Goal: Task Accomplishment & Management: Manage account settings

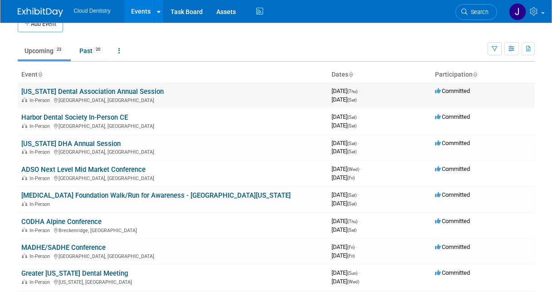
click at [81, 94] on link "[US_STATE] Dental Association Annual Session" at bounding box center [92, 92] width 142 height 8
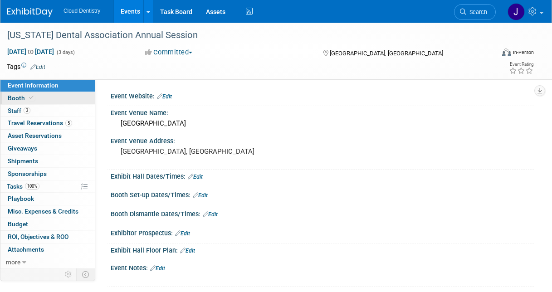
click at [43, 102] on link "Booth" at bounding box center [47, 98] width 94 height 12
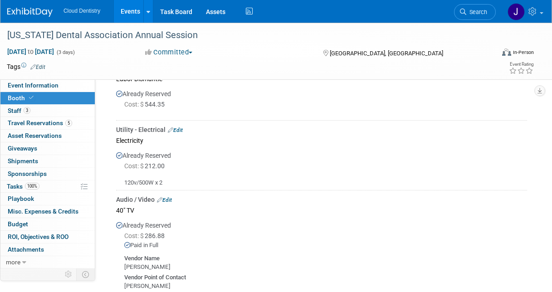
scroll to position [551, 0]
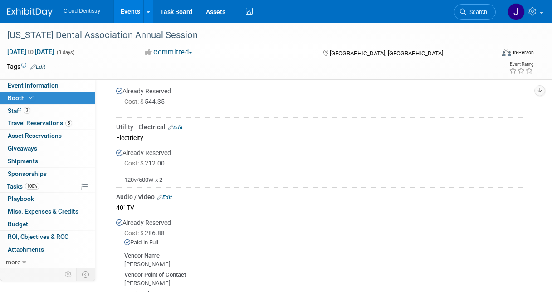
click at [176, 130] on link "Edit" at bounding box center [175, 127] width 15 height 6
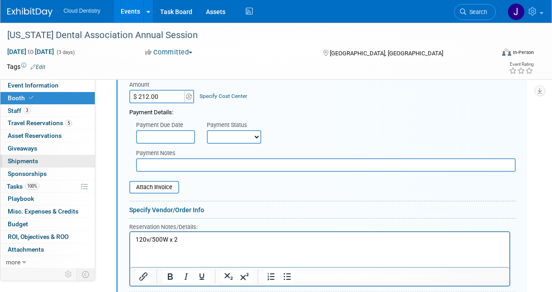
scroll to position [685, 0]
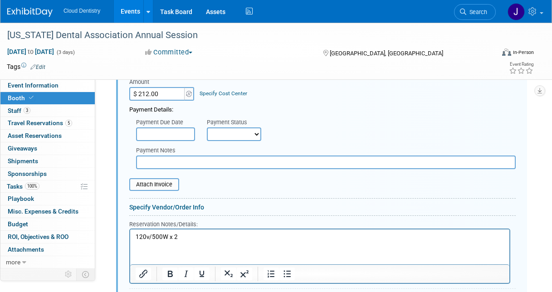
click at [158, 209] on link "Specify Vendor/Order Info" at bounding box center [166, 207] width 75 height 7
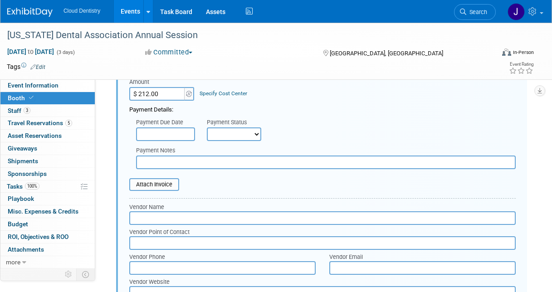
click at [159, 218] on input "text" at bounding box center [322, 218] width 386 height 14
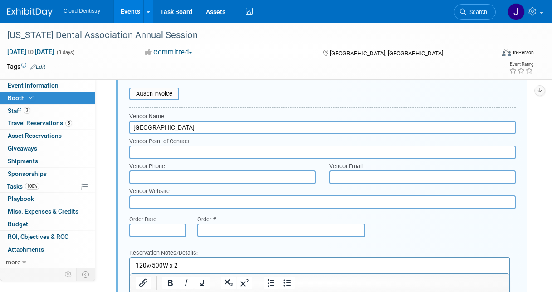
scroll to position [777, 0]
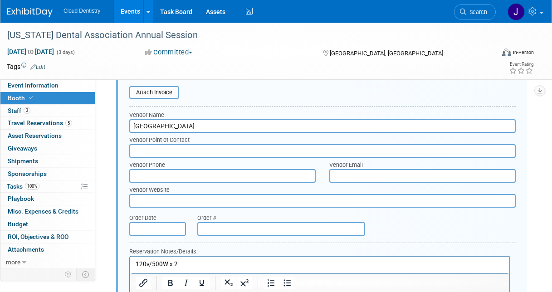
type input "Greater Columbus Convention Center"
click at [146, 232] on input "text" at bounding box center [157, 229] width 57 height 14
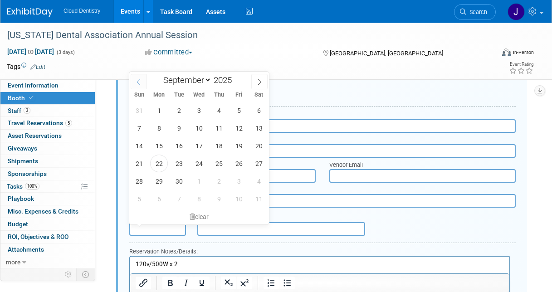
click at [138, 86] on span at bounding box center [139, 81] width 16 height 15
select select "7"
click at [160, 144] on span "11" at bounding box center [159, 146] width 18 height 18
type input "Aug 11, 2025"
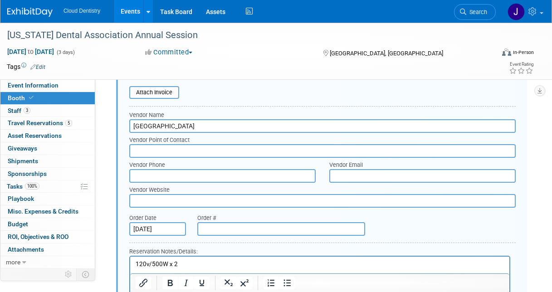
click at [226, 230] on input "text" at bounding box center [281, 229] width 168 height 14
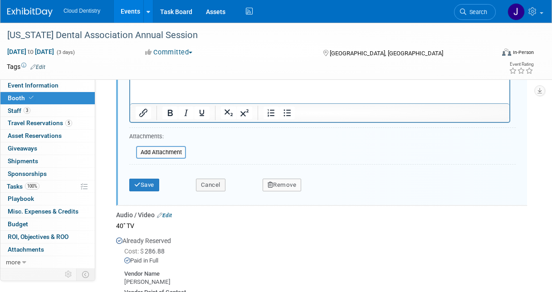
scroll to position [974, 0]
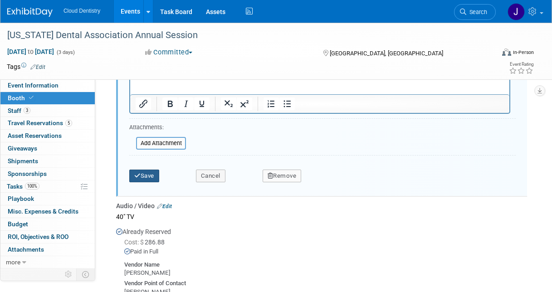
type input "130654"
click at [148, 174] on button "Save" at bounding box center [144, 176] width 30 height 13
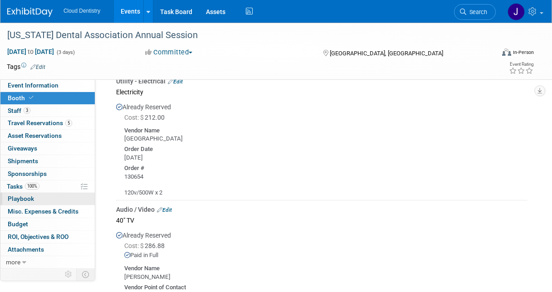
scroll to position [596, 0]
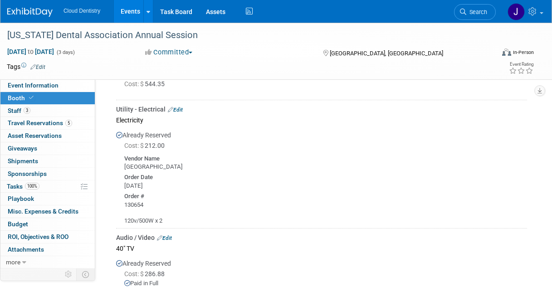
click at [177, 109] on link "Edit" at bounding box center [175, 110] width 15 height 6
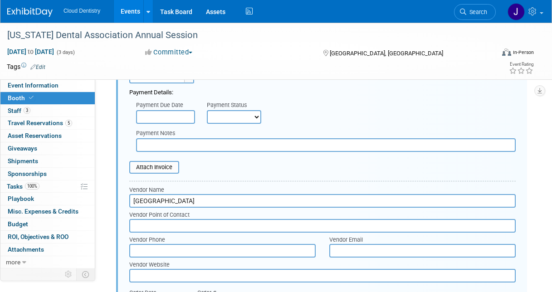
scroll to position [702, 0]
click at [167, 170] on input "file" at bounding box center [124, 167] width 108 height 11
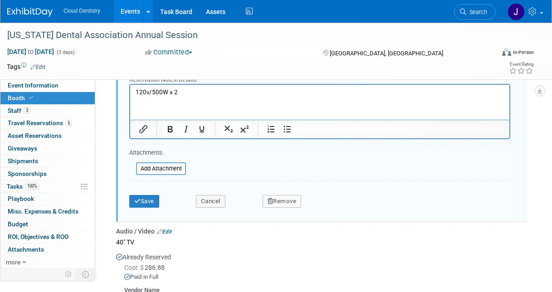
scroll to position [959, 0]
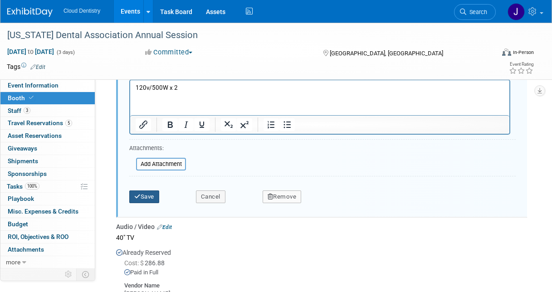
click at [155, 195] on button "Save" at bounding box center [144, 197] width 30 height 13
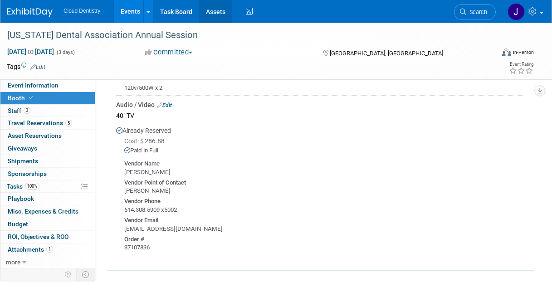
scroll to position [694, 0]
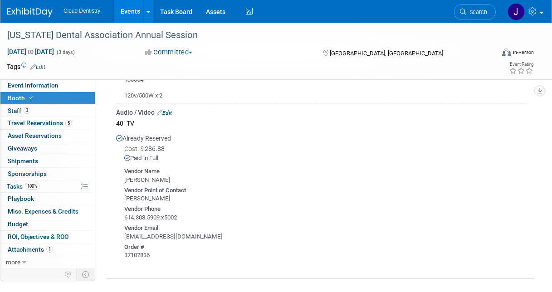
click at [168, 112] on link "Edit" at bounding box center [164, 113] width 15 height 6
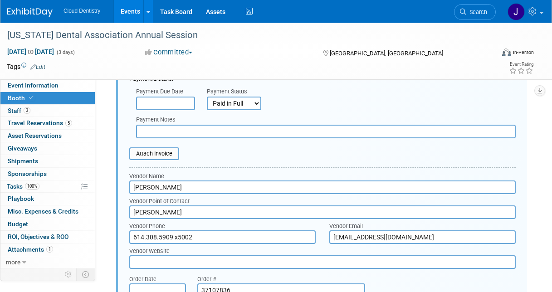
scroll to position [845, 0]
click at [131, 10] on link "Events" at bounding box center [130, 11] width 33 height 23
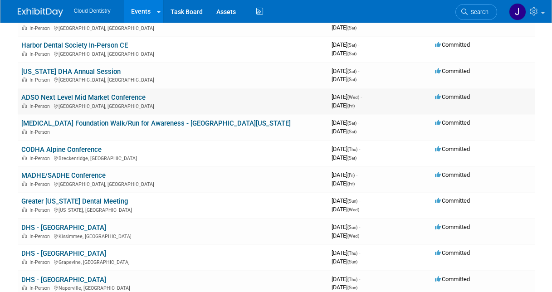
scroll to position [91, 0]
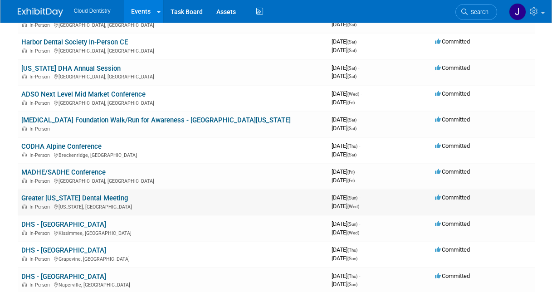
click at [75, 200] on link "Greater [US_STATE] Dental Meeting" at bounding box center [74, 198] width 107 height 8
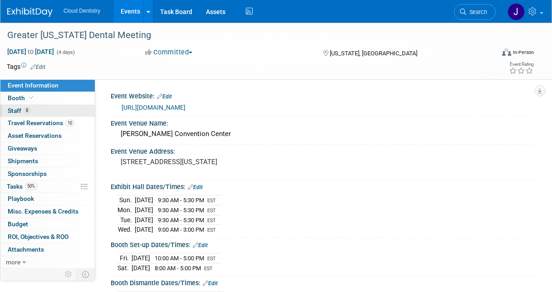
click at [49, 111] on link "8 Staff 8" at bounding box center [47, 111] width 94 height 12
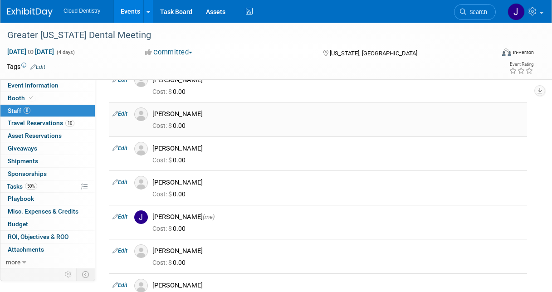
scroll to position [50, 0]
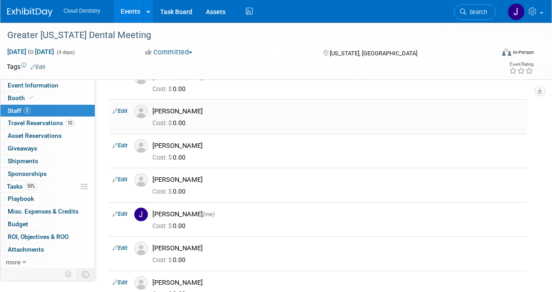
click at [118, 111] on link "Edit" at bounding box center [119, 111] width 15 height 6
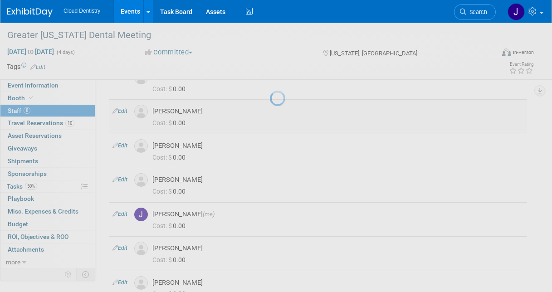
select select "d181d8a9-e78e-4a1e-a2fe-a3950815a4dc"
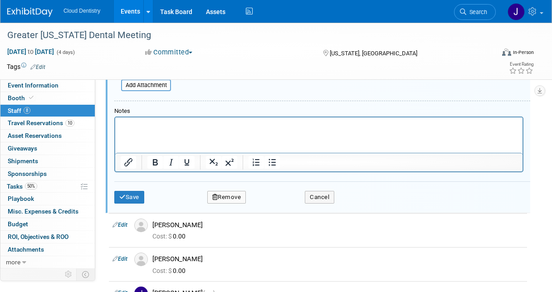
scroll to position [287, 0]
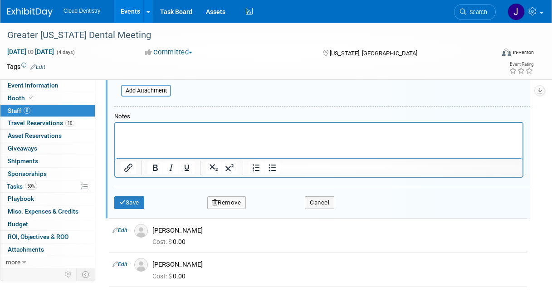
click at [239, 199] on button "Remove" at bounding box center [226, 202] width 39 height 13
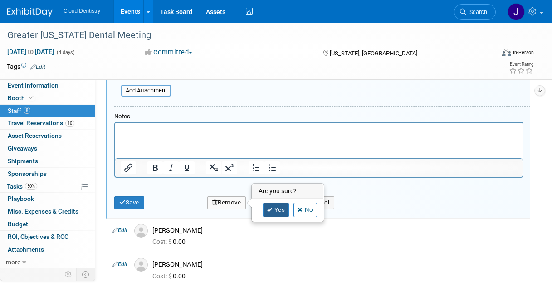
click at [269, 209] on icon at bounding box center [269, 210] width 5 height 5
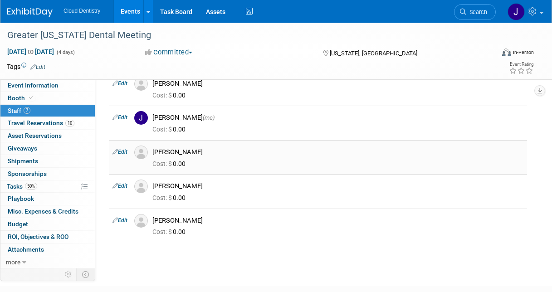
scroll to position [114, 0]
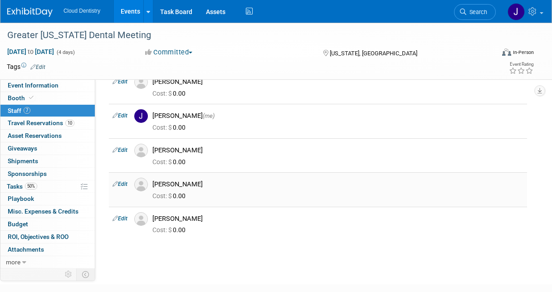
click at [195, 186] on div "[PERSON_NAME]" at bounding box center [337, 184] width 371 height 9
click at [118, 181] on link "Edit" at bounding box center [119, 184] width 15 height 6
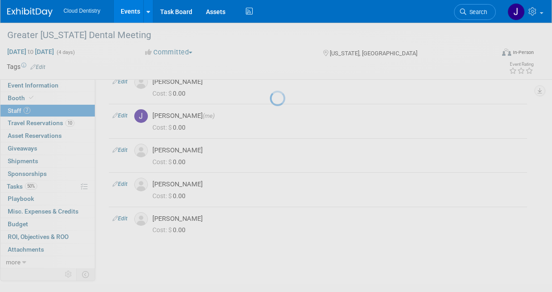
select select "a5469151-2c00-47fe-bc0f-9d79cea1a06d"
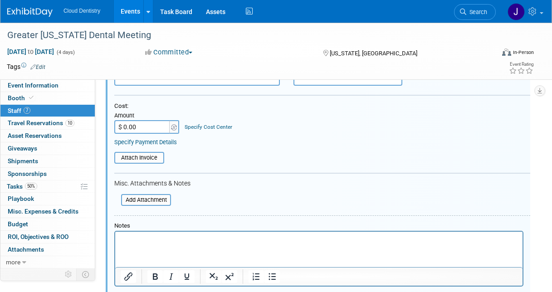
scroll to position [405, 0]
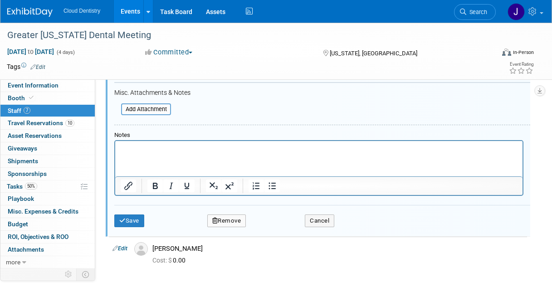
click at [232, 219] on button "Remove" at bounding box center [226, 221] width 39 height 13
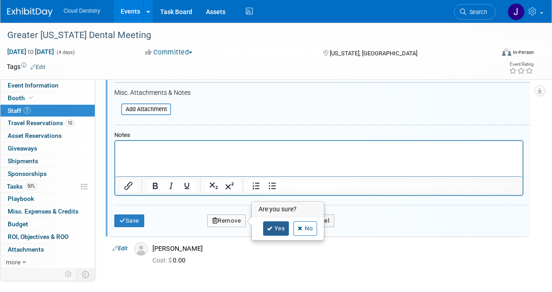
click at [281, 233] on link "Yes" at bounding box center [276, 228] width 26 height 15
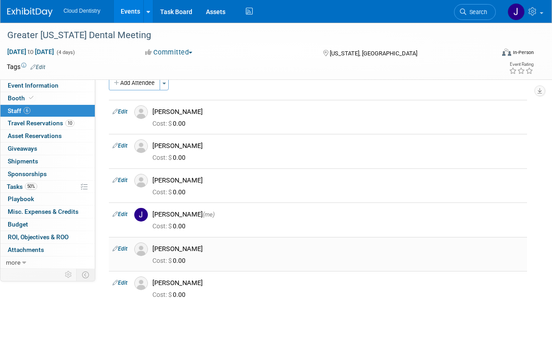
scroll to position [0, 0]
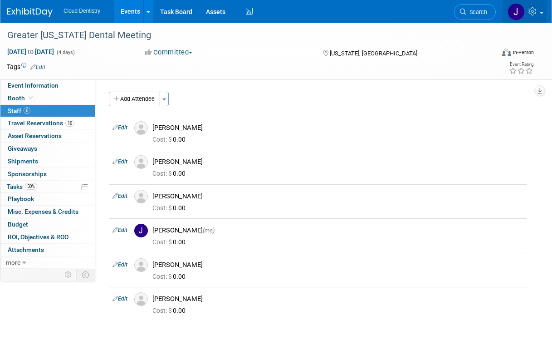
click at [538, 10] on icon at bounding box center [533, 11] width 10 height 8
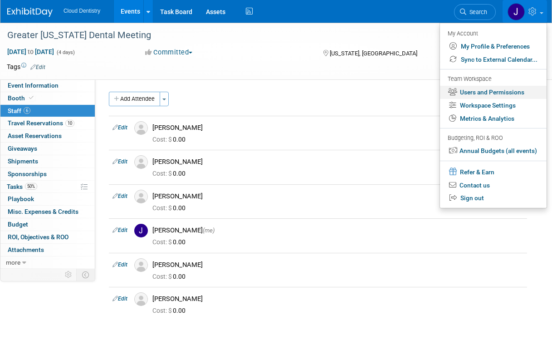
click at [498, 89] on link "Users and Permissions" at bounding box center [493, 92] width 107 height 13
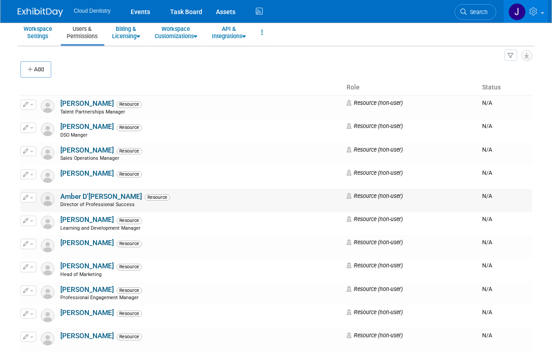
scroll to position [36, 0]
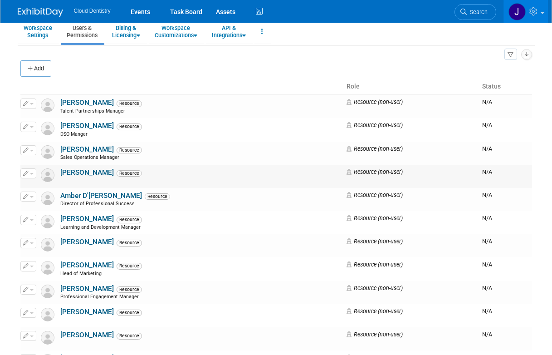
click at [71, 174] on link "[PERSON_NAME]" at bounding box center [87, 172] width 54 height 8
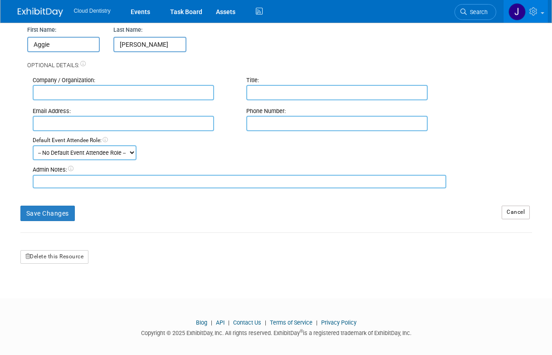
scroll to position [108, 0]
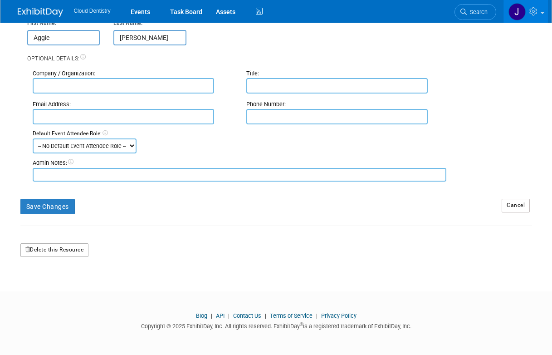
click at [49, 250] on button "Delete this Resource" at bounding box center [54, 250] width 68 height 14
click at [44, 286] on link "Yes" at bounding box center [43, 288] width 27 height 15
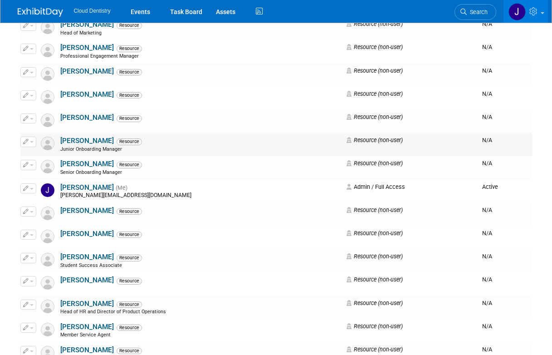
scroll to position [255, 0]
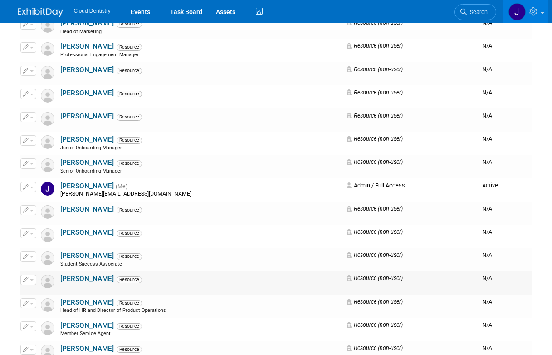
click at [31, 277] on button "button" at bounding box center [28, 279] width 16 height 10
click at [72, 277] on link "[PERSON_NAME]" at bounding box center [87, 278] width 54 height 8
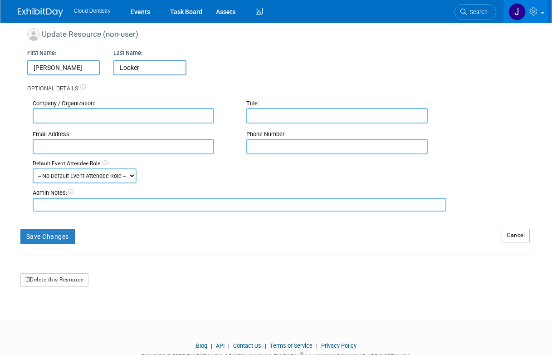
scroll to position [81, 0]
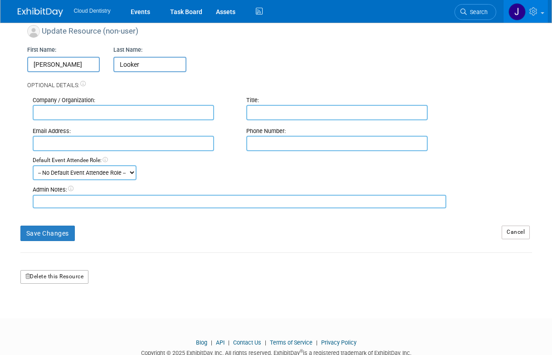
click at [58, 278] on button "Delete this Resource" at bounding box center [54, 277] width 68 height 14
click at [42, 318] on link "Yes" at bounding box center [43, 315] width 27 height 15
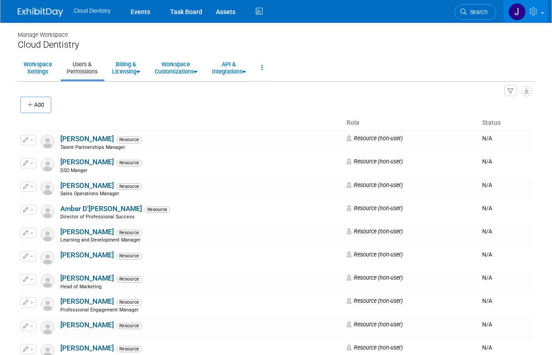
click at [26, 95] on div "All Users 1 Resources 29 Invitations 0 Export Users & Resources (.csv)" at bounding box center [276, 90] width 512 height 12
click at [31, 103] on icon "button" at bounding box center [31, 105] width 6 height 6
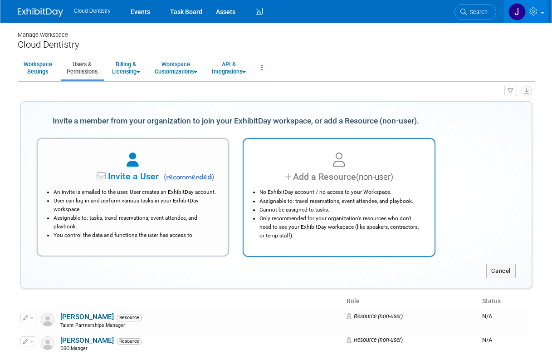
click at [277, 211] on li "Cannot be assigned to tasks." at bounding box center [341, 209] width 164 height 9
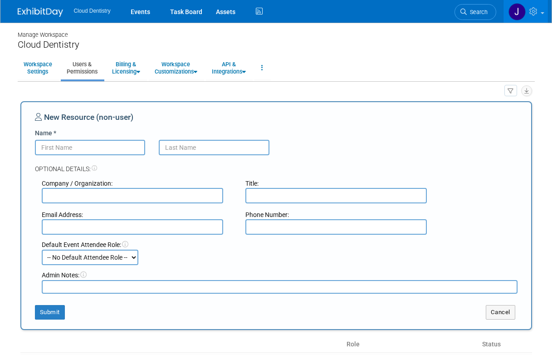
click at [121, 150] on input "Name *" at bounding box center [90, 147] width 111 height 15
type input "[PERSON_NAME]"
click at [197, 147] on input "text" at bounding box center [214, 147] width 111 height 15
type input "[PERSON_NAME]"
click at [67, 195] on input "text" at bounding box center [132, 195] width 181 height 15
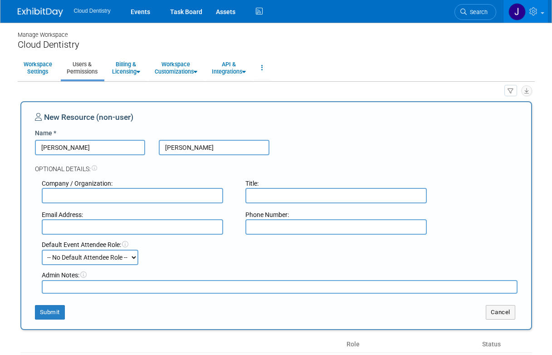
click at [269, 198] on input "text" at bounding box center [335, 195] width 181 height 15
paste input "Jr Onboarding Manager"
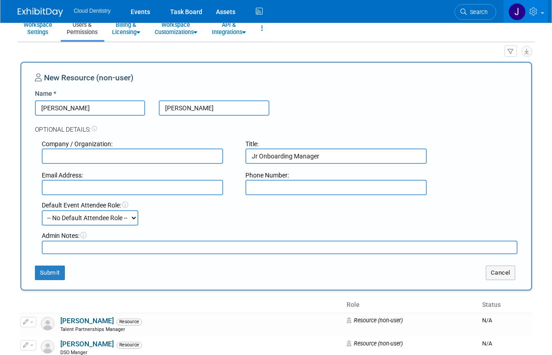
scroll to position [40, 0]
click at [257, 156] on input "Jr Onboarding Manager" at bounding box center [335, 155] width 181 height 15
type input "Junior Onboarding Manager"
click at [54, 265] on button "Submit" at bounding box center [50, 272] width 30 height 15
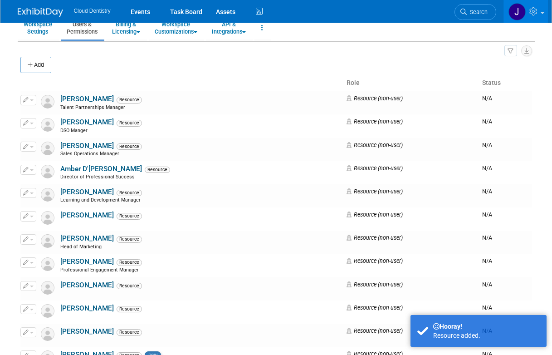
scroll to position [0, 0]
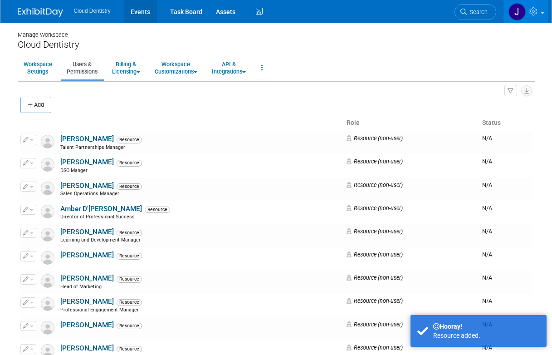
click at [137, 15] on link "Events" at bounding box center [140, 11] width 33 height 23
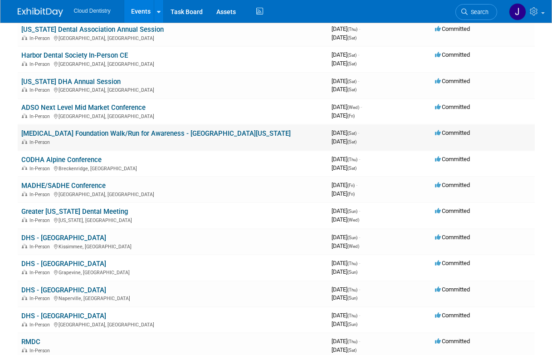
scroll to position [80, 0]
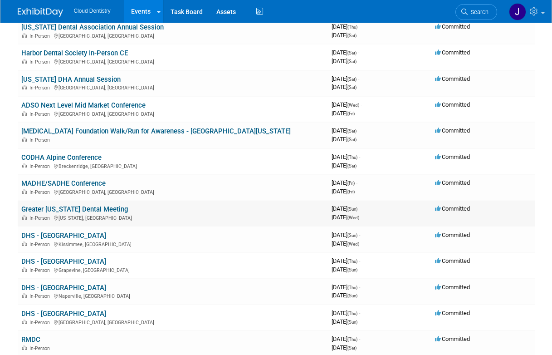
click at [66, 209] on link "Greater [US_STATE] Dental Meeting" at bounding box center [74, 209] width 107 height 8
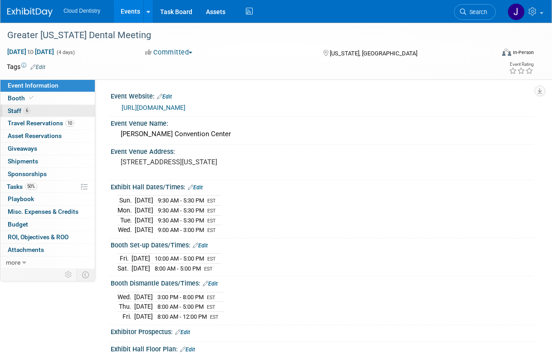
click at [37, 111] on link "6 Staff 6" at bounding box center [47, 111] width 94 height 12
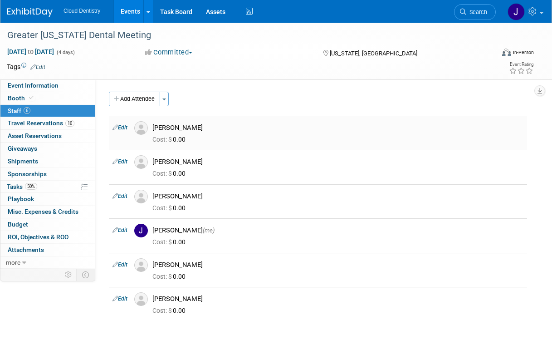
click at [123, 127] on link "Edit" at bounding box center [119, 127] width 15 height 6
select select "e031a5e5-d8d0-401f-ae75-efa138e74844"
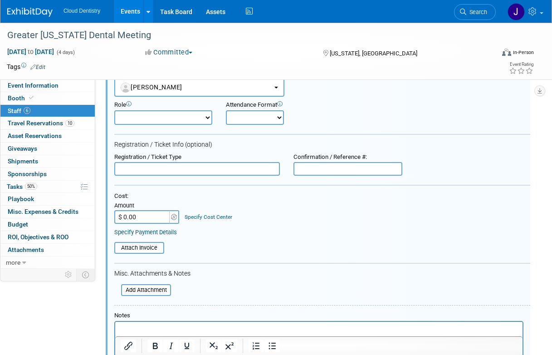
scroll to position [55, 0]
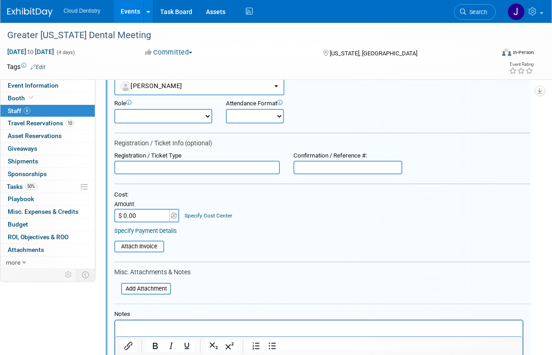
click at [195, 215] on link "Specify Cost Center" at bounding box center [209, 215] width 48 height 6
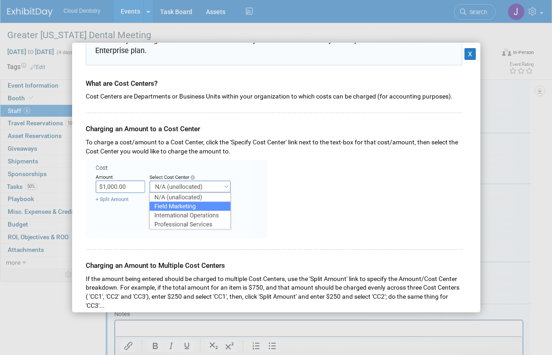
scroll to position [58, 0]
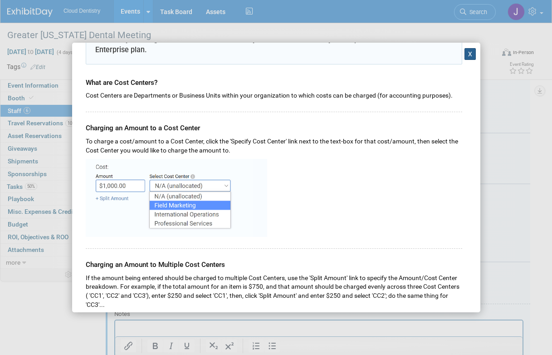
click at [464, 54] on button "X" at bounding box center [470, 54] width 12 height 12
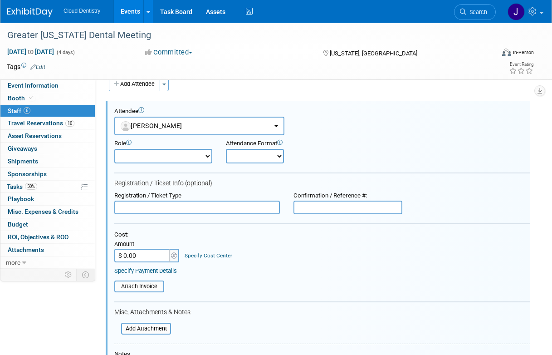
scroll to position [0, 0]
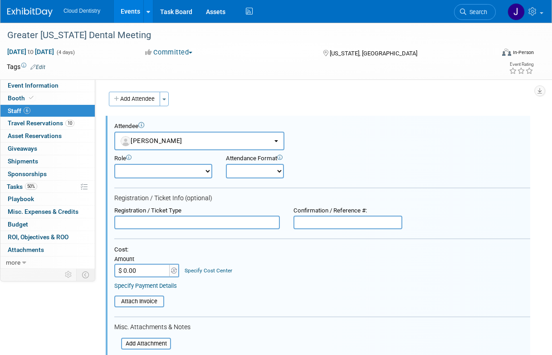
click at [53, 110] on link "6 Staff 6" at bounding box center [47, 111] width 94 height 12
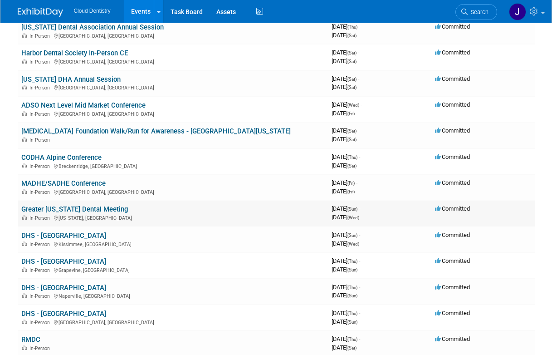
click at [65, 211] on link "Greater [US_STATE] Dental Meeting" at bounding box center [74, 209] width 107 height 8
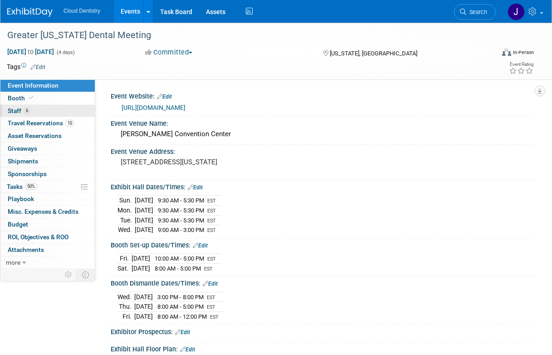
click at [43, 113] on link "6 Staff 6" at bounding box center [47, 111] width 94 height 12
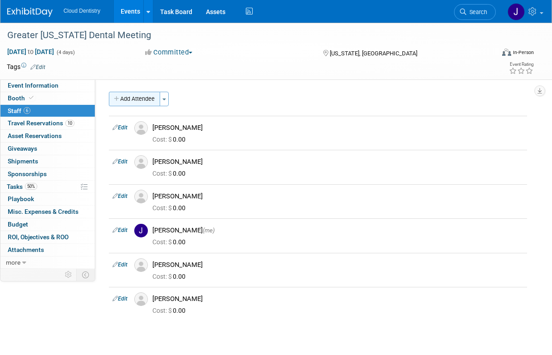
click at [124, 103] on button "Add Attendee" at bounding box center [134, 99] width 51 height 15
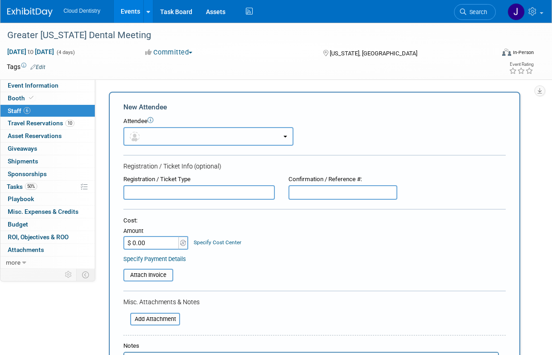
click at [167, 128] on button "button" at bounding box center [208, 136] width 170 height 19
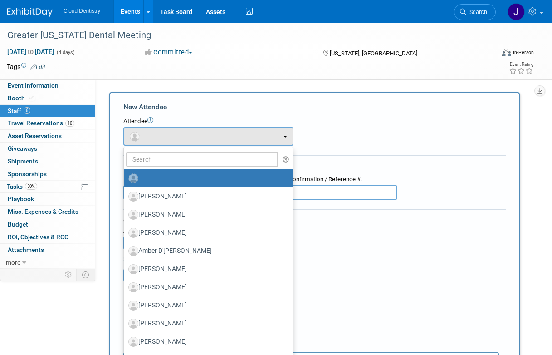
click at [337, 129] on div "Attendee <img src="https://www.exhibitday.com/Images/Unassigned-User-Icon.png" …" at bounding box center [314, 131] width 382 height 29
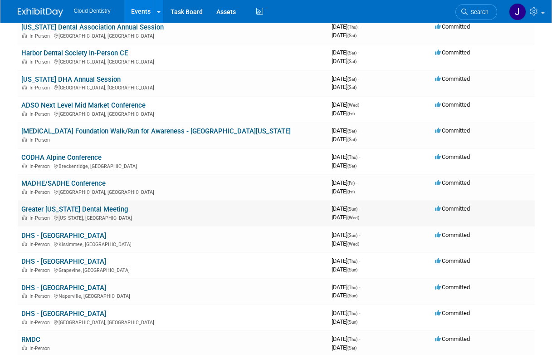
click at [67, 211] on link "Greater [US_STATE] Dental Meeting" at bounding box center [74, 209] width 107 height 8
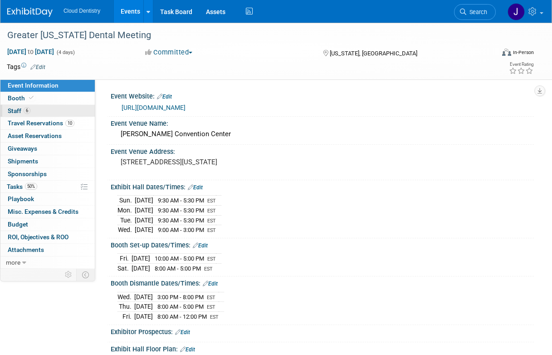
click at [41, 111] on link "6 Staff 6" at bounding box center [47, 111] width 94 height 12
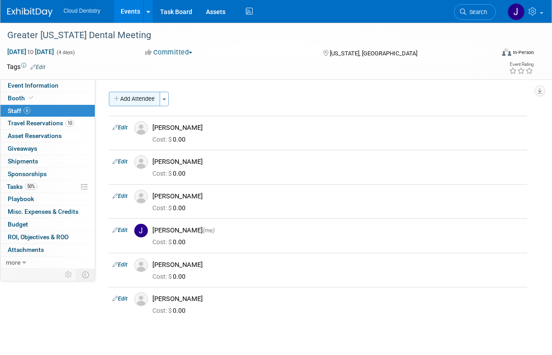
click at [142, 98] on button "Add Attendee" at bounding box center [134, 99] width 51 height 15
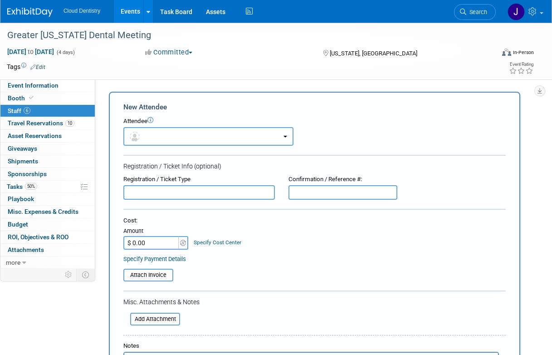
click at [192, 132] on button "button" at bounding box center [208, 136] width 170 height 19
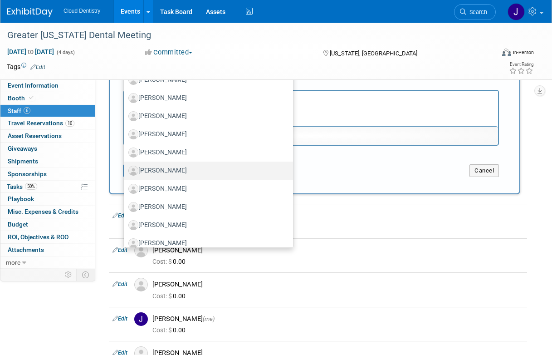
click at [174, 169] on label "[PERSON_NAME]" at bounding box center [206, 170] width 156 height 15
click at [125, 169] on input "[PERSON_NAME]" at bounding box center [122, 169] width 6 height 6
select select "dbf60105-c474-4c88-b8c8-be208e1fd069"
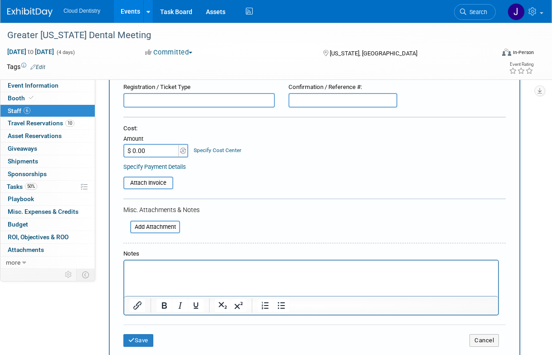
scroll to position [122, 0]
click at [145, 339] on button "Save" at bounding box center [138, 339] width 30 height 13
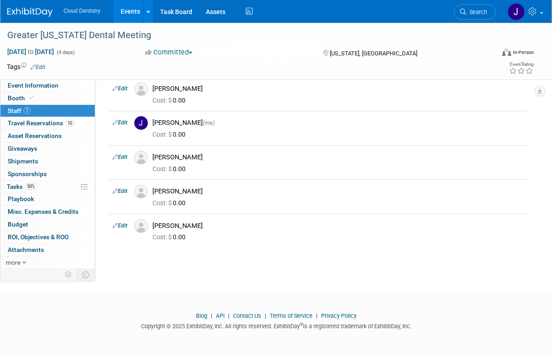
scroll to position [0, 0]
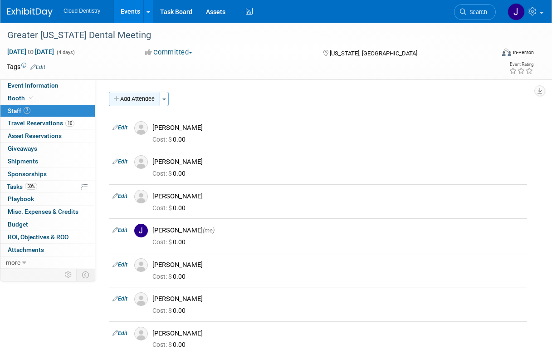
click at [155, 98] on button "Add Attendee" at bounding box center [134, 99] width 51 height 15
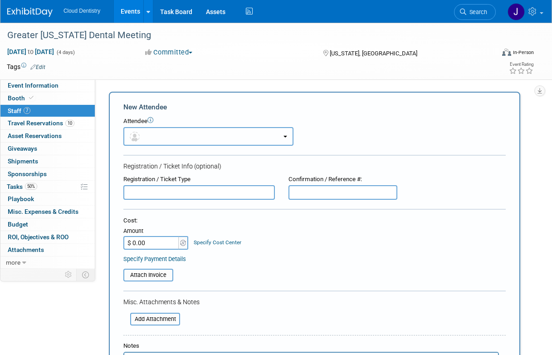
click at [160, 132] on button "button" at bounding box center [208, 136] width 170 height 19
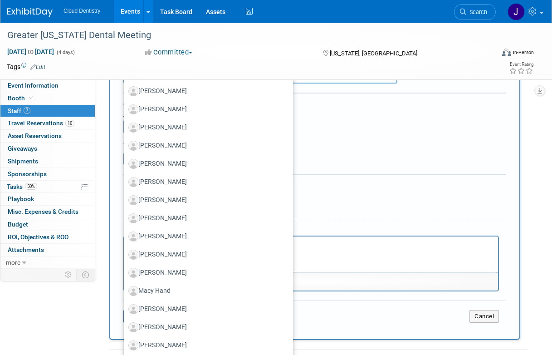
scroll to position [120, 0]
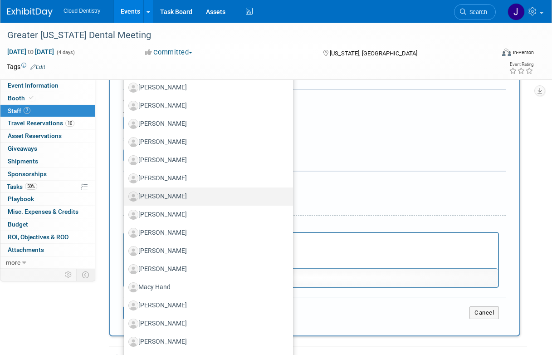
click at [178, 198] on label "[PERSON_NAME]" at bounding box center [206, 196] width 156 height 15
click at [125, 198] on input "[PERSON_NAME]" at bounding box center [122, 195] width 6 height 6
select select "fb348d44-27ef-4c7a-8b5d-312b57158c07"
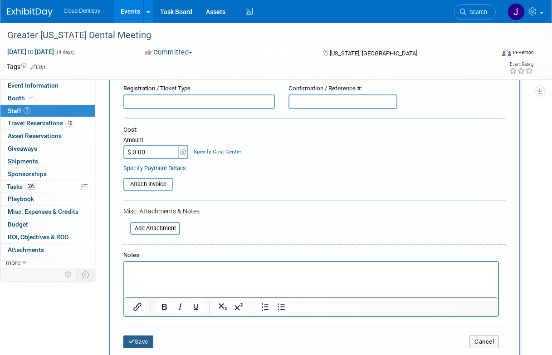
click at [150, 342] on button "Save" at bounding box center [138, 341] width 30 height 13
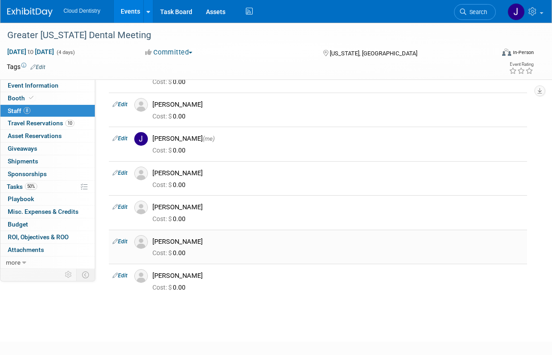
scroll to position [0, 0]
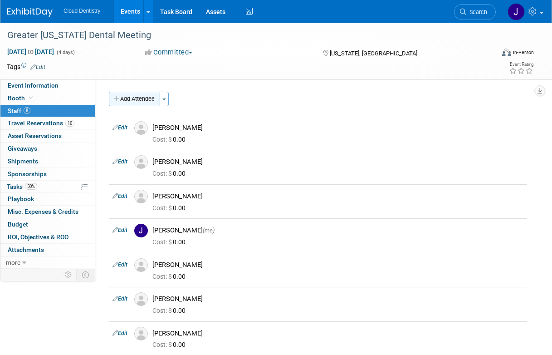
click at [128, 97] on button "Add Attendee" at bounding box center [134, 99] width 51 height 15
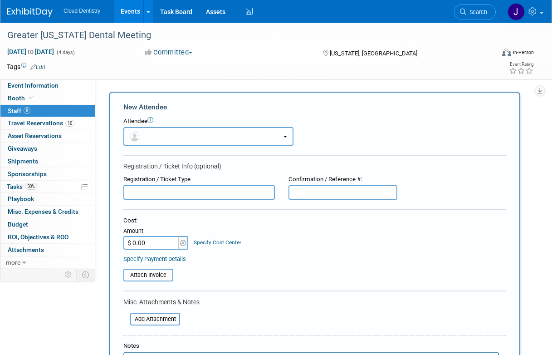
click at [199, 136] on button "button" at bounding box center [208, 136] width 170 height 19
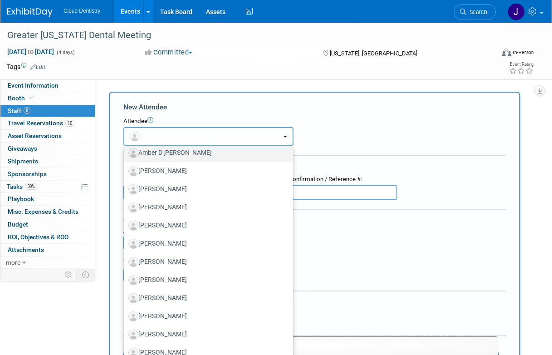
scroll to position [102, 0]
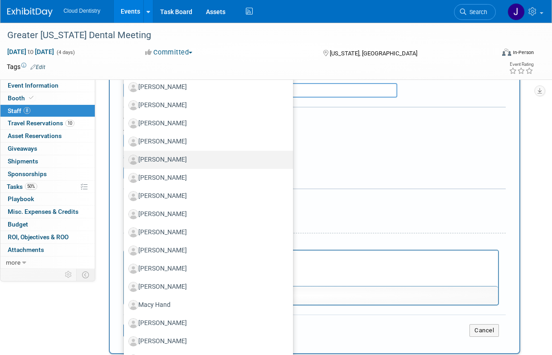
click at [164, 160] on label "[PERSON_NAME]" at bounding box center [206, 159] width 156 height 15
click at [125, 160] on input "[PERSON_NAME]" at bounding box center [122, 159] width 6 height 6
select select "24d23fae-e361-4b5f-a76f-f789450d9e11"
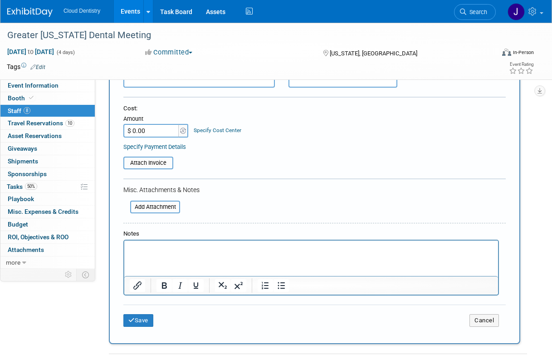
scroll to position [152, 0]
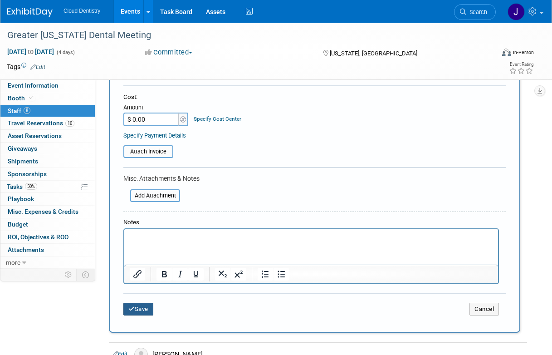
click at [151, 305] on button "Save" at bounding box center [138, 309] width 30 height 13
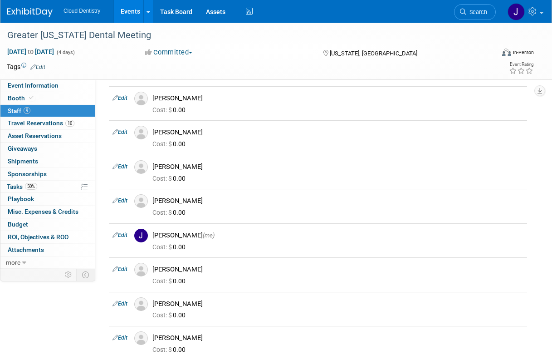
scroll to position [0, 0]
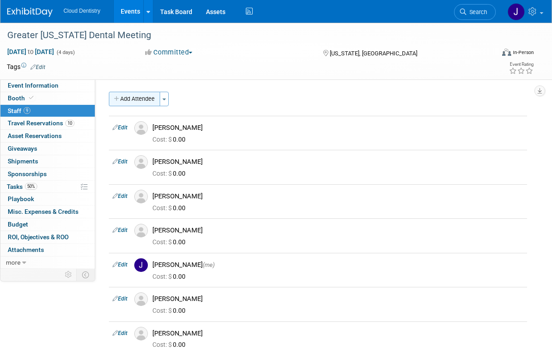
click at [144, 99] on button "Add Attendee" at bounding box center [134, 99] width 51 height 15
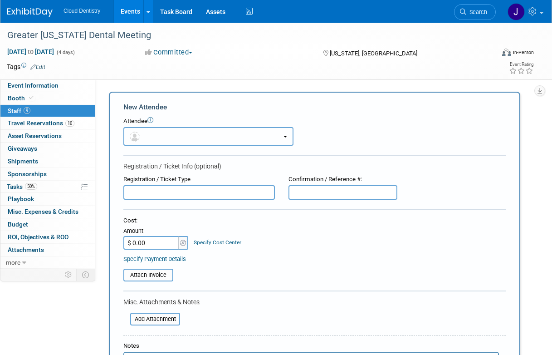
click at [167, 140] on button "button" at bounding box center [208, 136] width 170 height 19
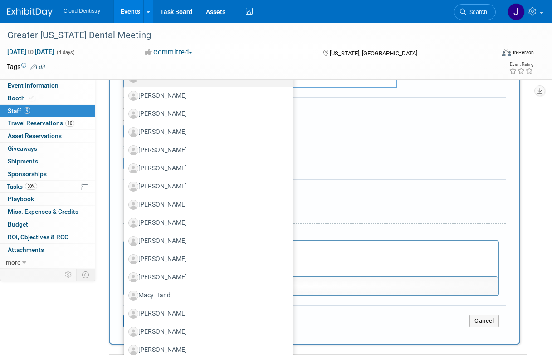
scroll to position [114, 0]
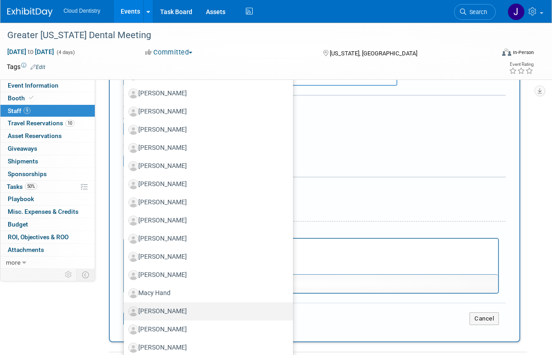
click at [173, 313] on label "[PERSON_NAME]" at bounding box center [206, 311] width 156 height 15
click at [125, 313] on input "[PERSON_NAME]" at bounding box center [122, 310] width 6 height 6
select select "f642747c-c823-4583-8a0a-d3f5af05682f"
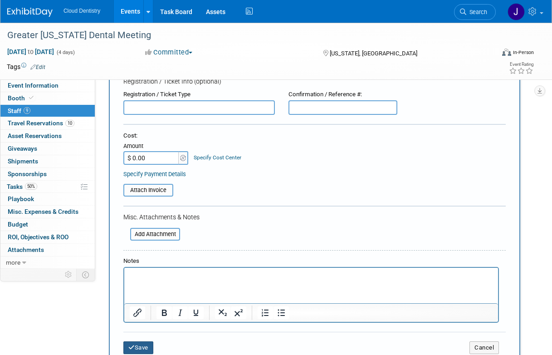
click at [146, 346] on button "Save" at bounding box center [138, 347] width 30 height 13
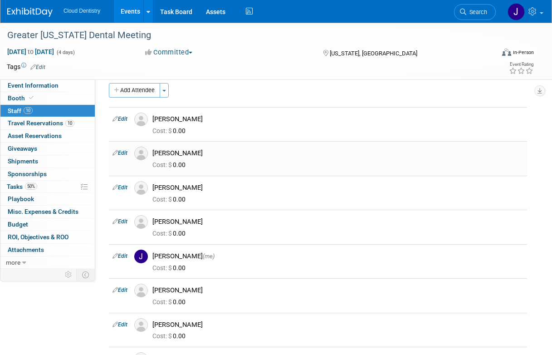
scroll to position [0, 0]
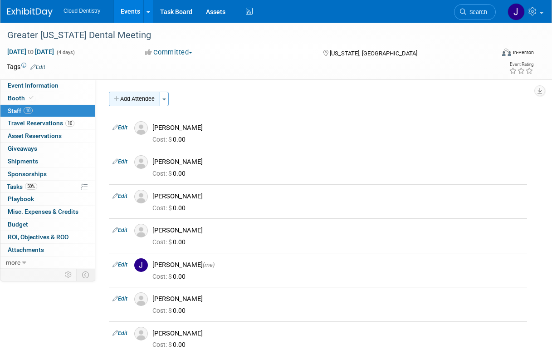
click at [127, 98] on button "Add Attendee" at bounding box center [134, 99] width 51 height 15
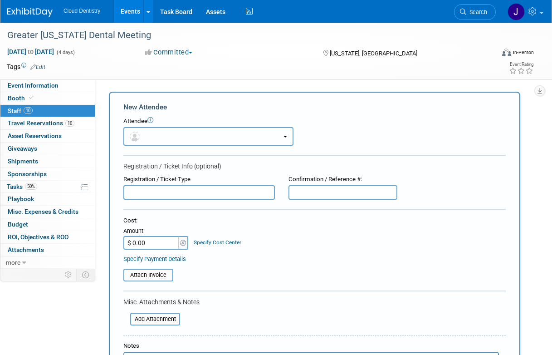
click at [162, 134] on button "button" at bounding box center [208, 136] width 170 height 19
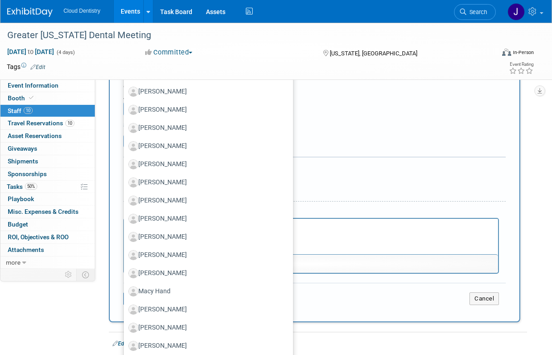
scroll to position [206, 0]
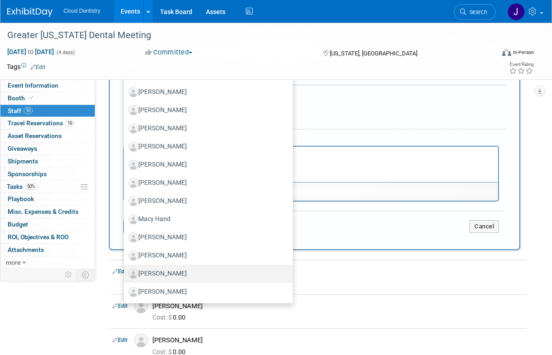
click at [161, 271] on label "[PERSON_NAME]" at bounding box center [206, 273] width 156 height 15
click at [125, 271] on input "[PERSON_NAME]" at bounding box center [122, 272] width 6 height 6
select select "2727ffe3-4890-45a9-abb1-afbf57f32f37"
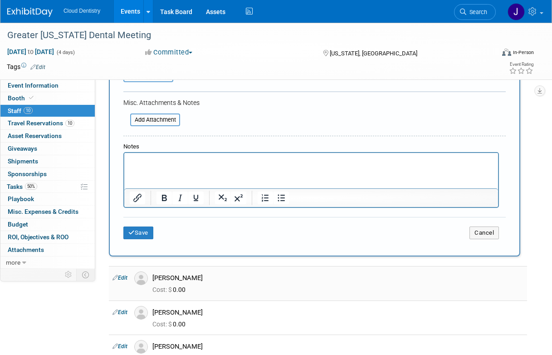
scroll to position [235, 0]
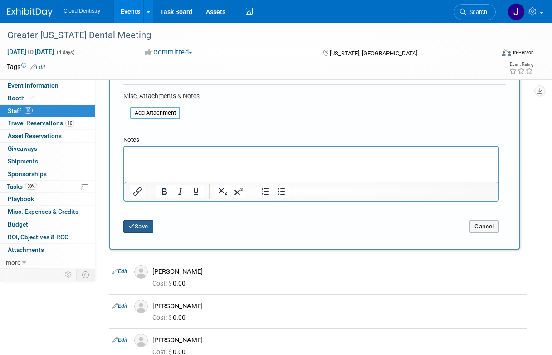
click at [143, 229] on button "Save" at bounding box center [138, 226] width 30 height 13
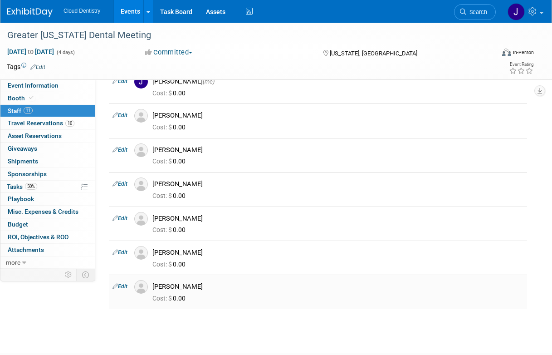
scroll to position [193, 0]
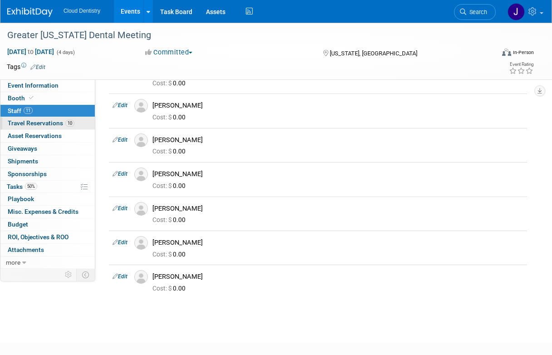
click at [49, 121] on span "Travel Reservations 10" at bounding box center [41, 122] width 67 height 7
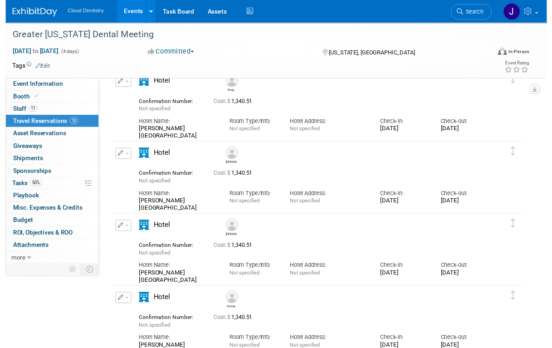
scroll to position [44, 0]
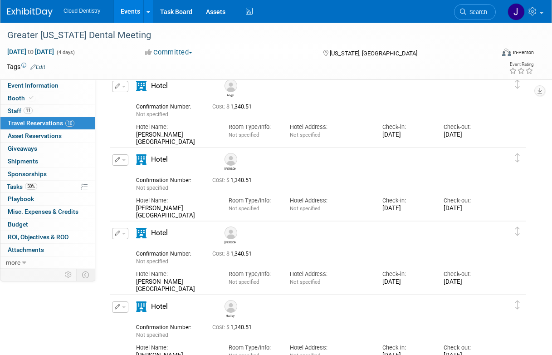
click at [120, 160] on button "button" at bounding box center [120, 159] width 16 height 11
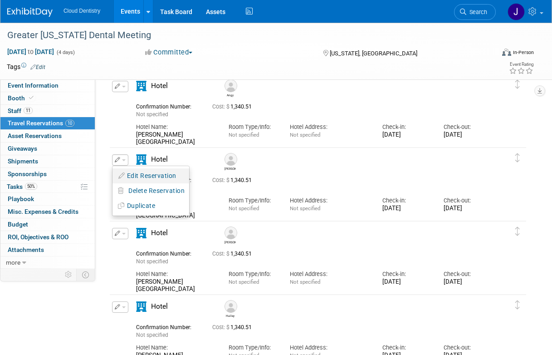
click at [126, 177] on button "Edit Reservation" at bounding box center [150, 175] width 77 height 13
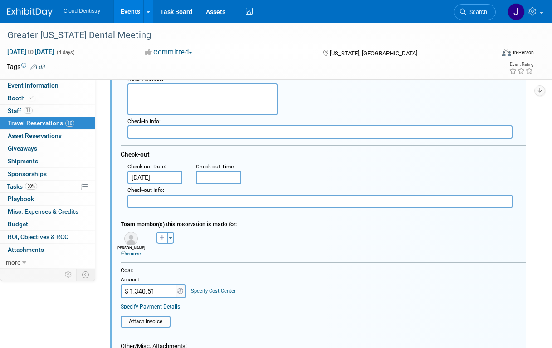
scroll to position [254, 0]
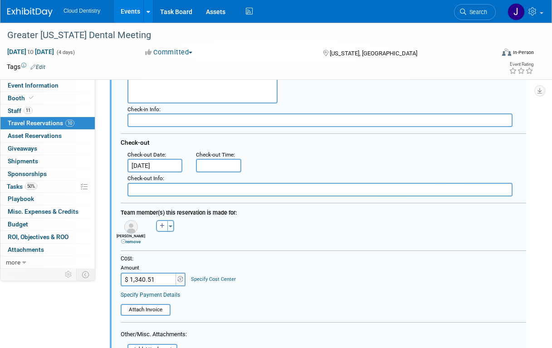
click at [123, 240] on icon at bounding box center [123, 241] width 5 height 5
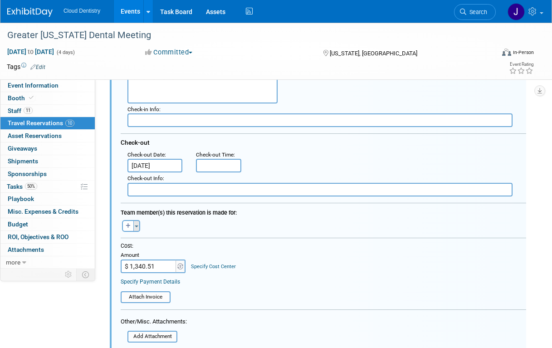
click at [133, 223] on button "Toggle Dropdown" at bounding box center [136, 226] width 7 height 12
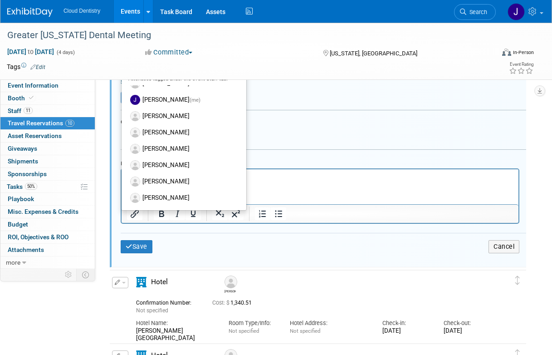
scroll to position [453, 0]
click at [162, 169] on label "[PERSON_NAME]" at bounding box center [184, 165] width 112 height 16
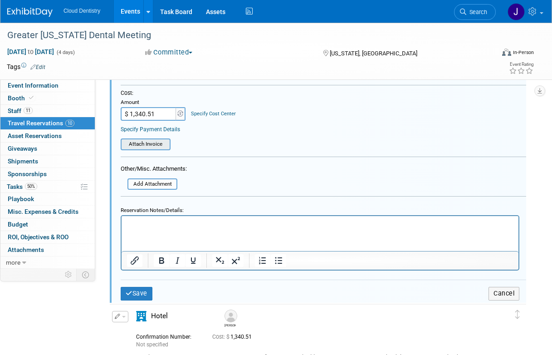
scroll to position [412, 0]
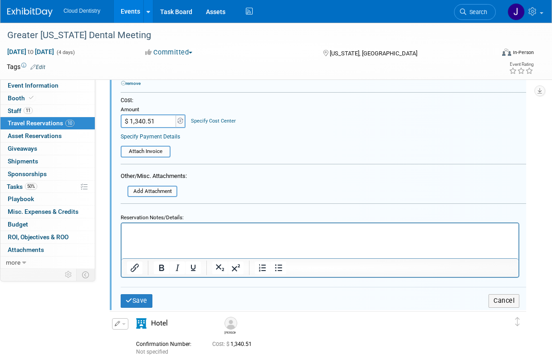
click at [168, 121] on input "$ 1,340.51" at bounding box center [149, 121] width 57 height 14
click at [181, 124] on span at bounding box center [181, 121] width 10 height 14
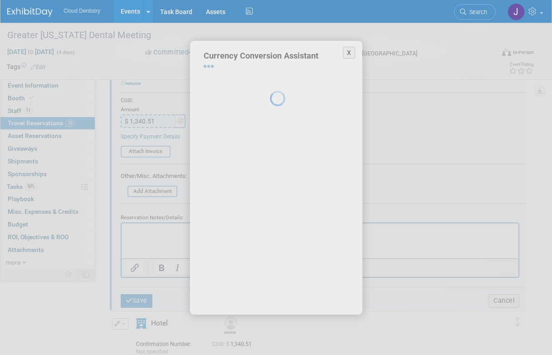
select select "2"
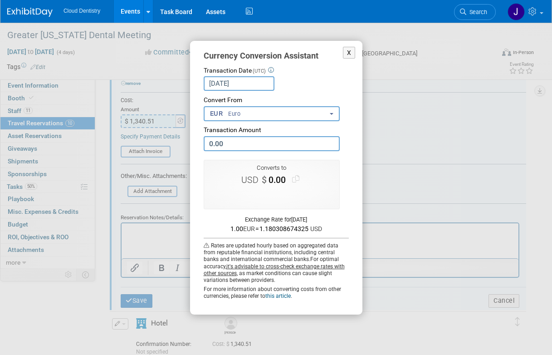
click at [167, 85] on div "X Currency Conversion Assistant Transaction Date (UTC) [DATE] Loading Rates Con…" at bounding box center [276, 178] width 408 height 274
click at [349, 52] on button "X" at bounding box center [349, 53] width 13 height 12
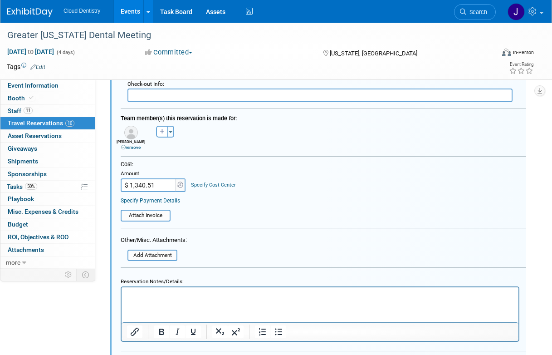
scroll to position [347, 0]
click at [125, 148] on link "remove" at bounding box center [131, 148] width 20 height 5
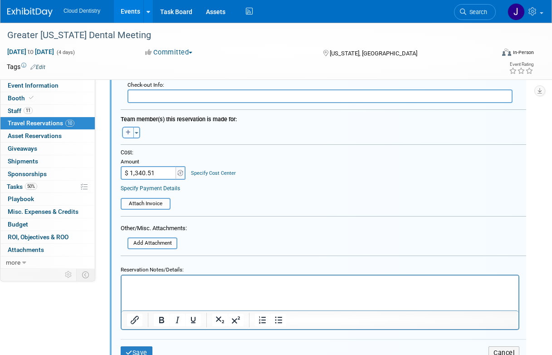
click at [131, 136] on button "button" at bounding box center [128, 133] width 12 height 12
select select
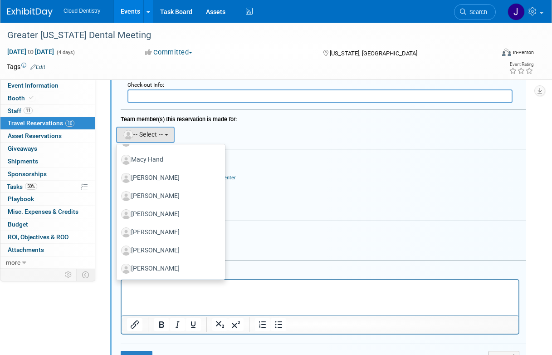
scroll to position [470, 0]
click at [159, 228] on label "[PERSON_NAME]" at bounding box center [168, 232] width 95 height 15
click at [118, 228] on input "[PERSON_NAME]" at bounding box center [115, 231] width 6 height 6
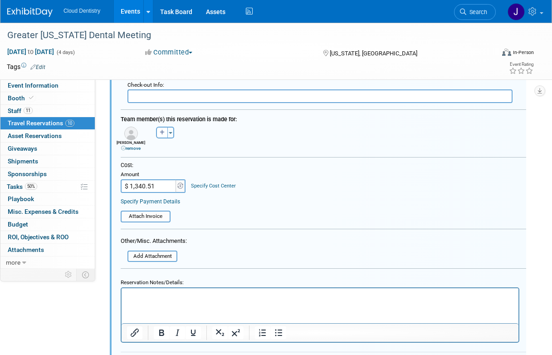
click at [291, 169] on div "Cost:" at bounding box center [323, 165] width 405 height 8
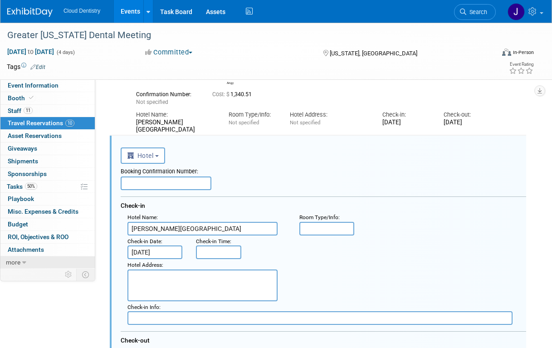
scroll to position [40, 0]
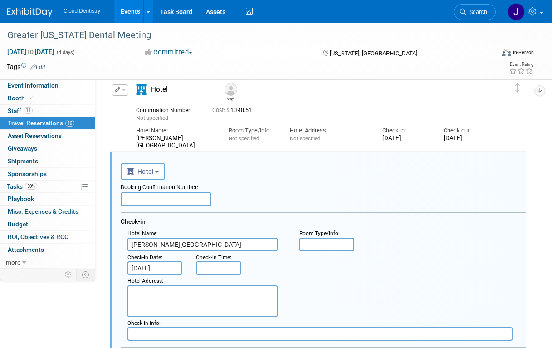
click at [156, 197] on input "text" at bounding box center [166, 199] width 91 height 14
paste input "6D03Q9ML"
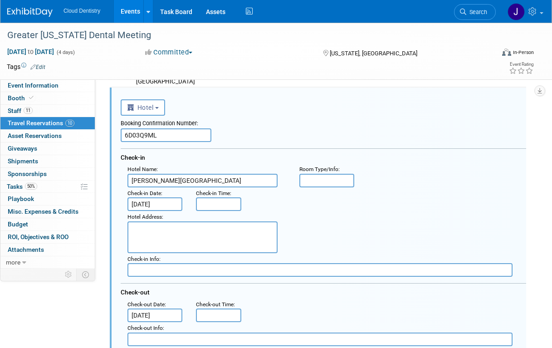
scroll to position [107, 0]
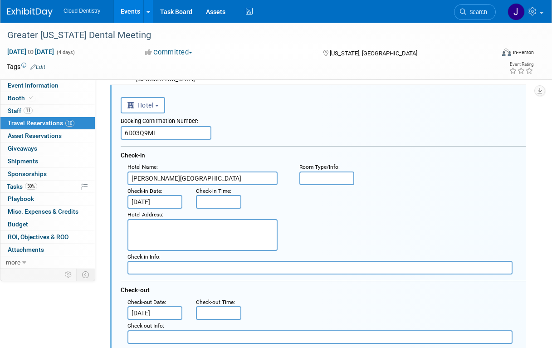
type input "6D03Q9ML"
click at [166, 205] on input "[DATE]" at bounding box center [154, 202] width 55 height 14
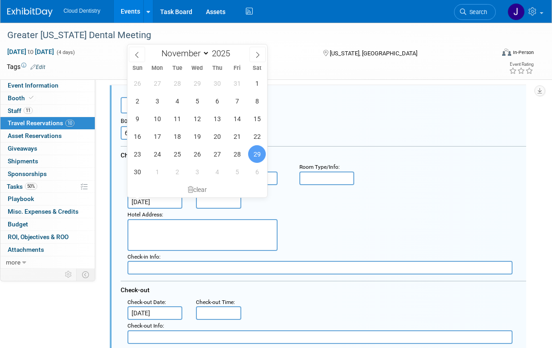
click at [357, 253] on div "Check-in Info :" at bounding box center [329, 257] width 405 height 9
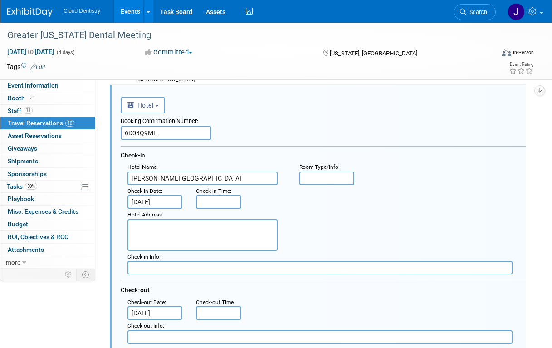
click at [158, 305] on div "Check-out Date :" at bounding box center [154, 302] width 55 height 9
click at [158, 308] on input "[DATE]" at bounding box center [154, 313] width 55 height 14
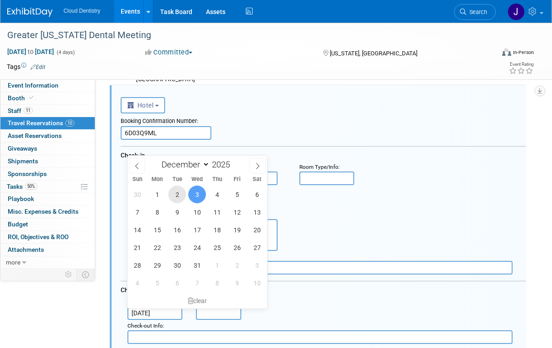
click at [181, 199] on span "2" at bounding box center [177, 195] width 18 height 18
type input "[DATE]"
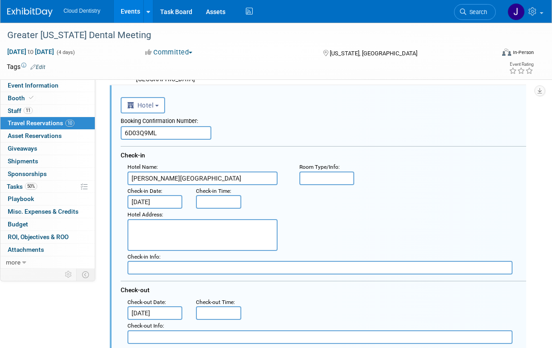
click at [351, 211] on div "Hotel Address :" at bounding box center [327, 230] width 412 height 42
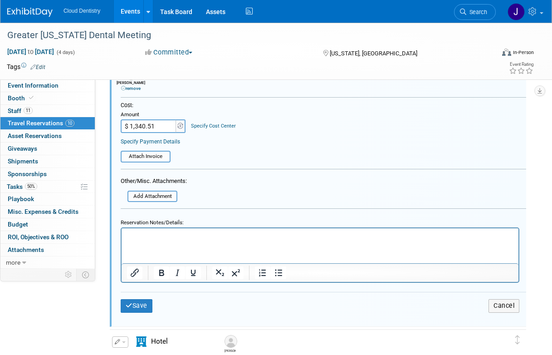
scroll to position [410, 0]
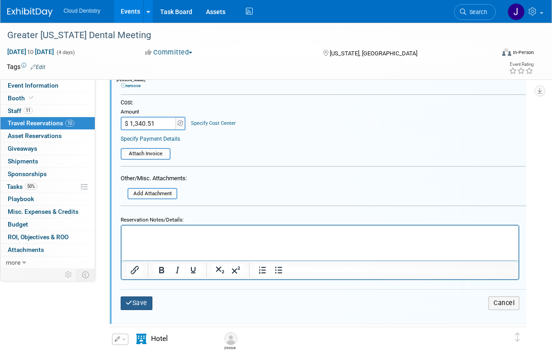
click at [146, 303] on button "Save" at bounding box center [137, 302] width 32 height 13
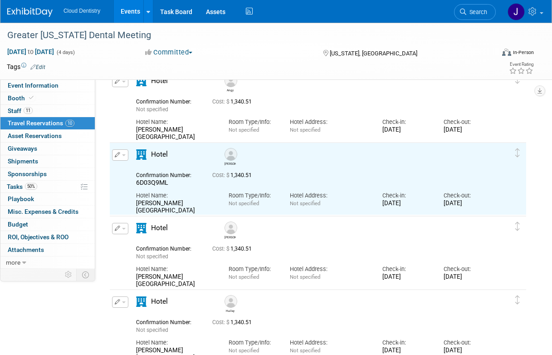
scroll to position [0, 0]
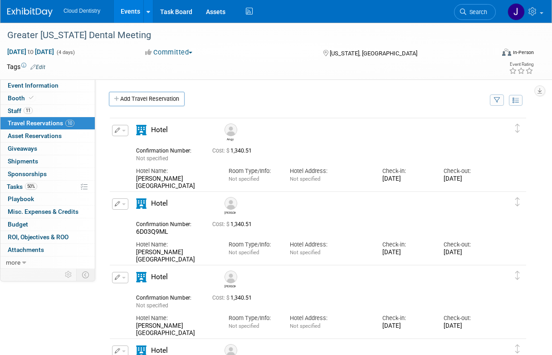
click at [120, 132] on button "button" at bounding box center [120, 130] width 16 height 11
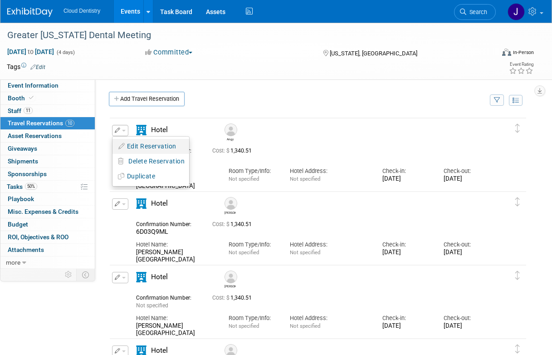
click at [128, 144] on button "Edit Reservation" at bounding box center [150, 146] width 77 height 13
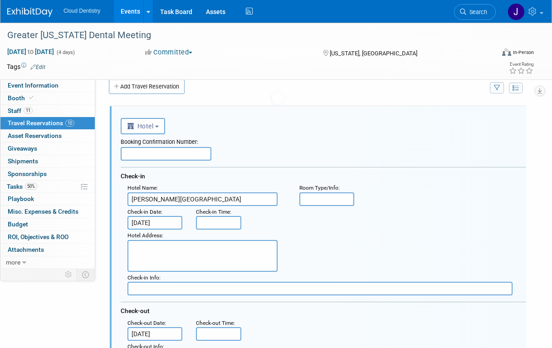
scroll to position [15, 0]
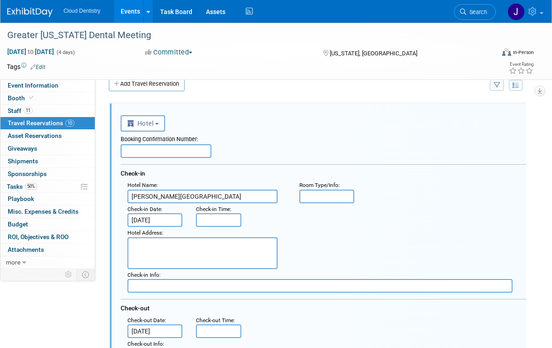
click at [166, 155] on input "text" at bounding box center [166, 151] width 91 height 14
paste input "C35XBF2D"
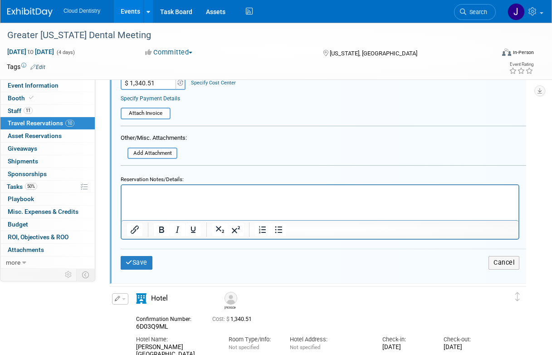
scroll to position [379, 0]
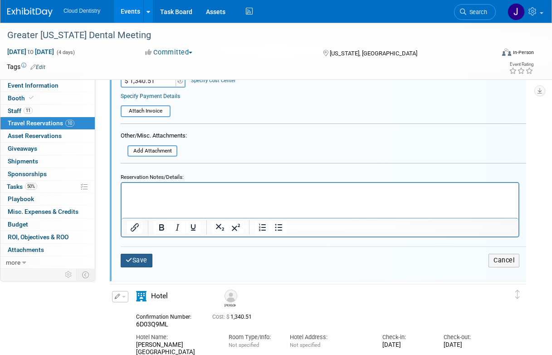
type input "C35XBF2D"
click at [144, 257] on button "Save" at bounding box center [137, 260] width 32 height 13
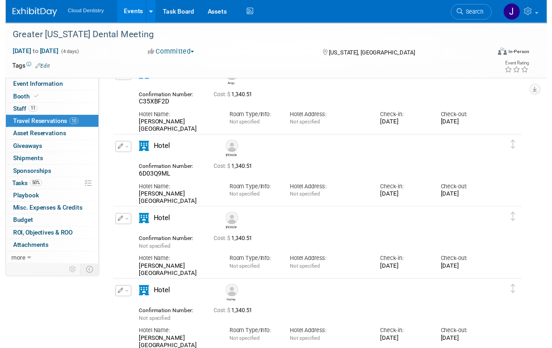
scroll to position [57, 0]
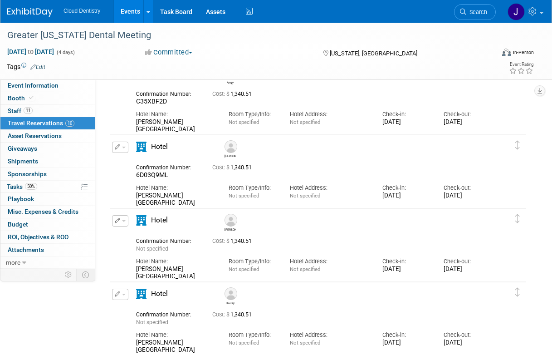
click at [118, 224] on button "button" at bounding box center [120, 220] width 16 height 11
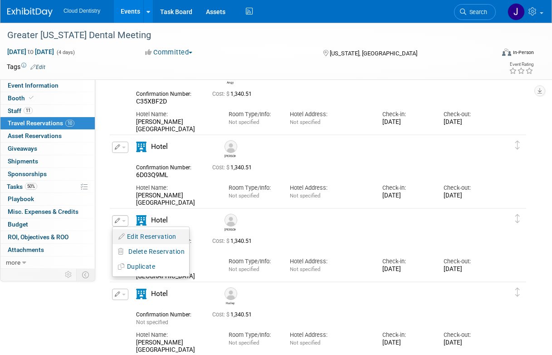
click at [161, 233] on button "Edit Reservation" at bounding box center [150, 236] width 77 height 13
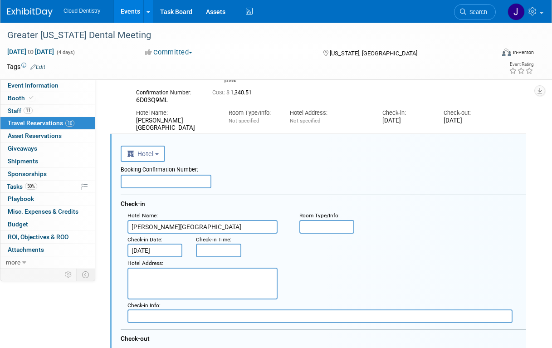
scroll to position [162, 0]
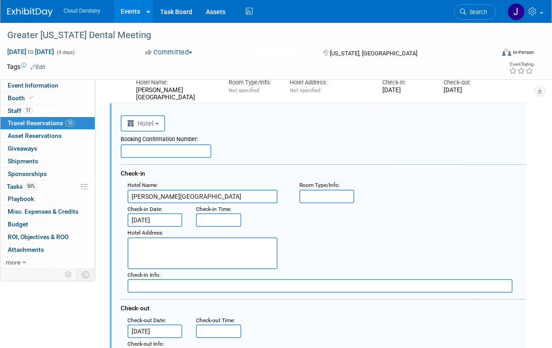
click at [178, 149] on input "text" at bounding box center [166, 151] width 91 height 14
paste input "239I49XU"
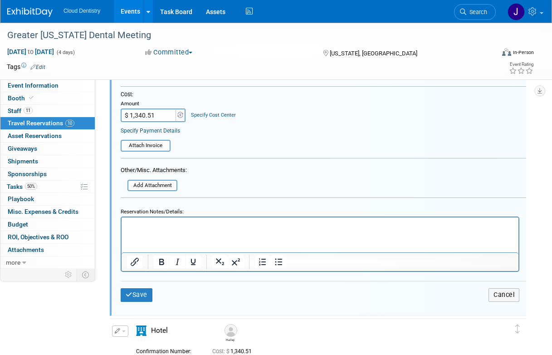
scroll to position [495, 0]
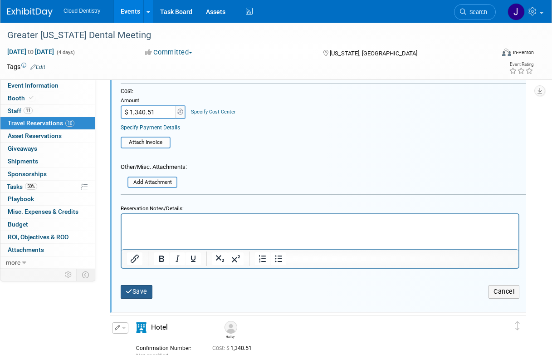
type input "239I49XU"
click at [140, 288] on button "Save" at bounding box center [137, 291] width 32 height 13
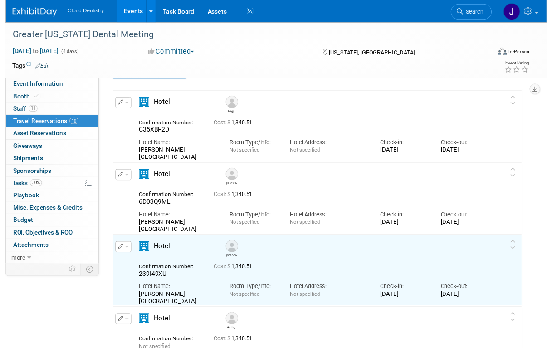
scroll to position [25, 0]
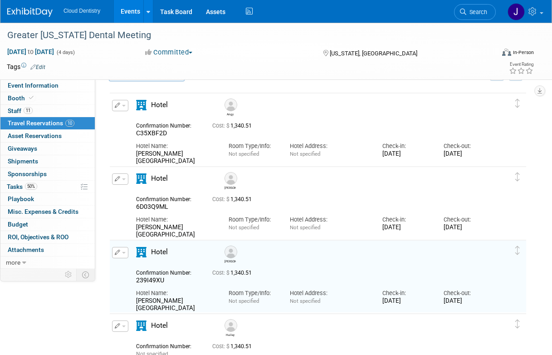
click at [171, 192] on div "Confirmation Number: 6D03Q9ML Cost: $ 1,340.51 Hotel Name: Room Type/Info: Not …" at bounding box center [314, 215] width 356 height 47
click at [117, 179] on icon "button" at bounding box center [118, 178] width 6 height 5
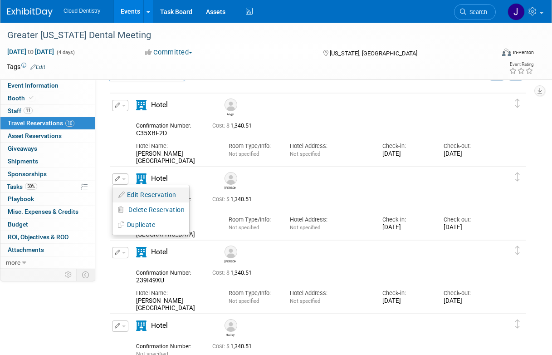
click at [148, 195] on button "Edit Reservation" at bounding box center [150, 194] width 77 height 13
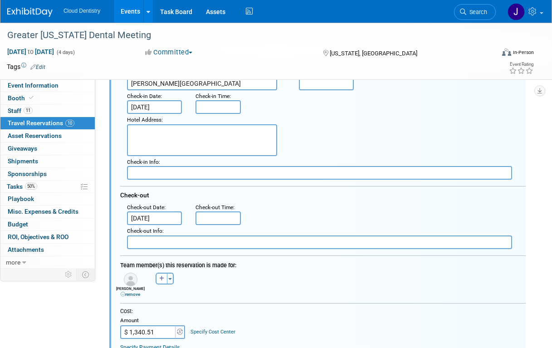
scroll to position [241, 0]
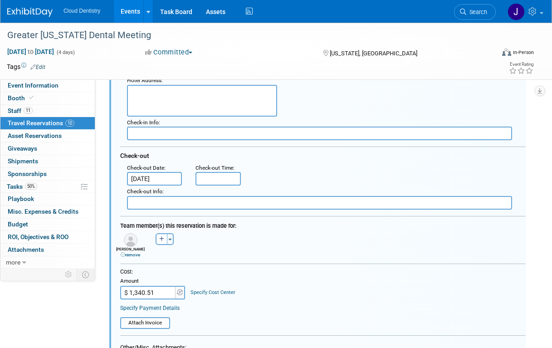
drag, startPoint x: 159, startPoint y: 296, endPoint x: 91, endPoint y: 296, distance: 68.5
type input "$ 1,005.38"
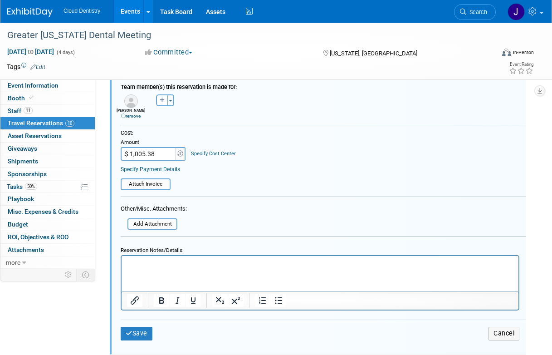
scroll to position [404, 0]
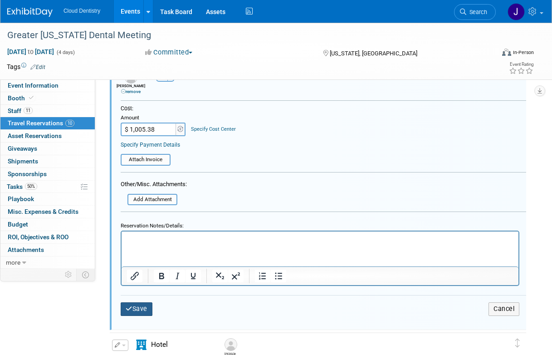
click at [141, 307] on button "Save" at bounding box center [137, 308] width 32 height 13
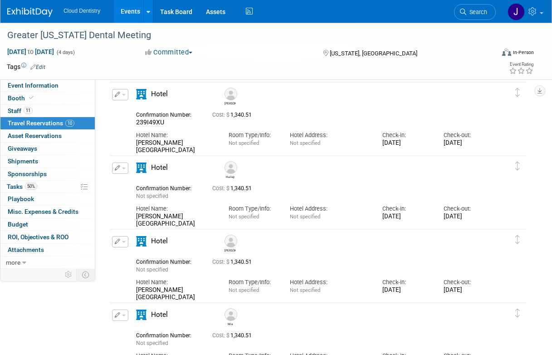
scroll to position [184, 0]
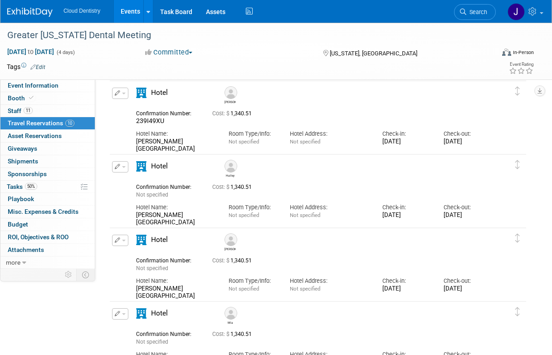
click at [120, 171] on button "button" at bounding box center [120, 166] width 16 height 11
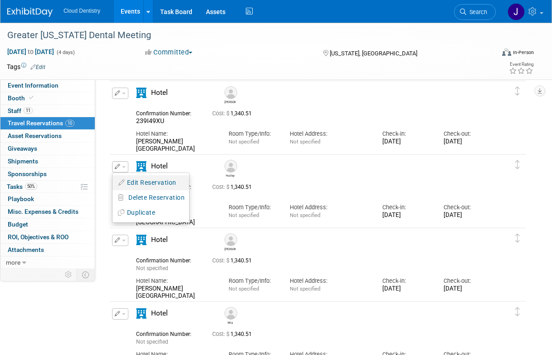
click at [136, 181] on button "Edit Reservation" at bounding box center [150, 182] width 77 height 13
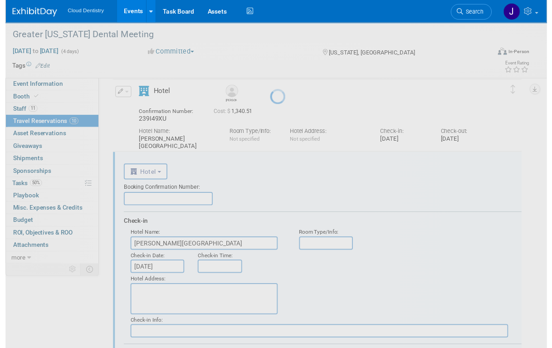
scroll to position [235, 0]
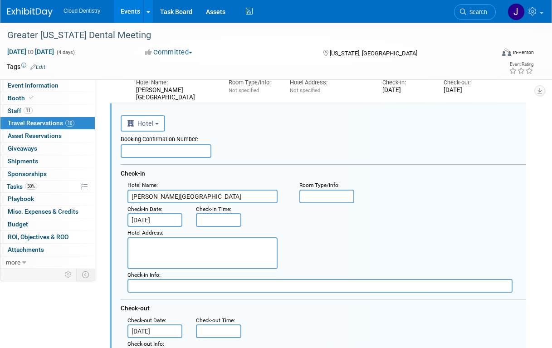
click at [188, 151] on input "text" at bounding box center [166, 151] width 91 height 14
paste input "GFFI6MTB"
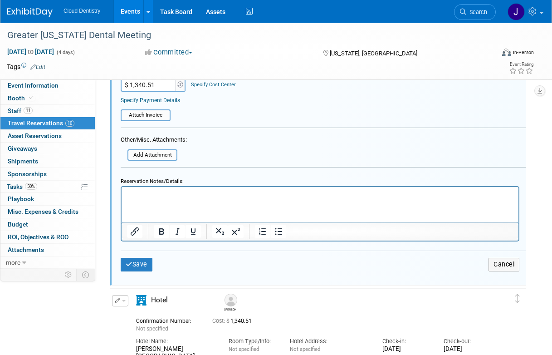
scroll to position [597, 0]
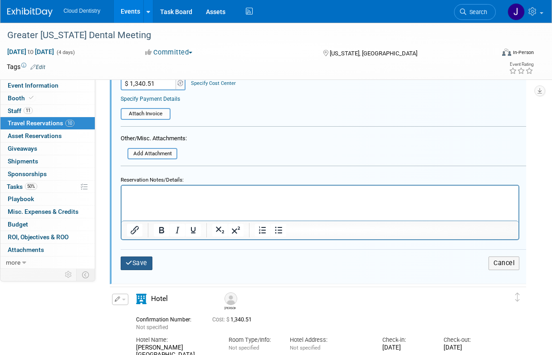
type input "GFFI6MTB"
click at [149, 261] on button "Save" at bounding box center [137, 262] width 32 height 13
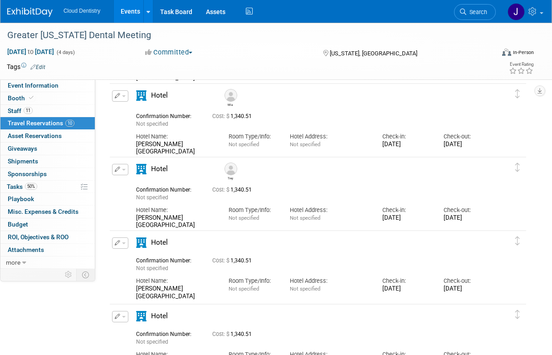
scroll to position [235, 0]
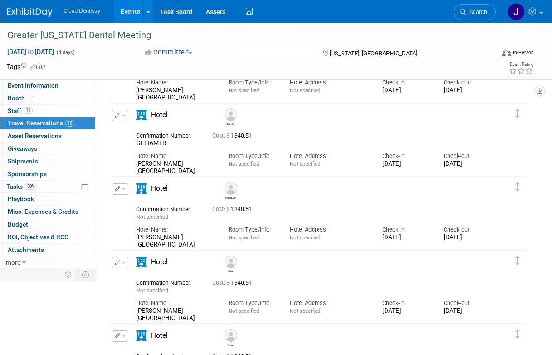
click at [126, 188] on button "button" at bounding box center [120, 188] width 16 height 11
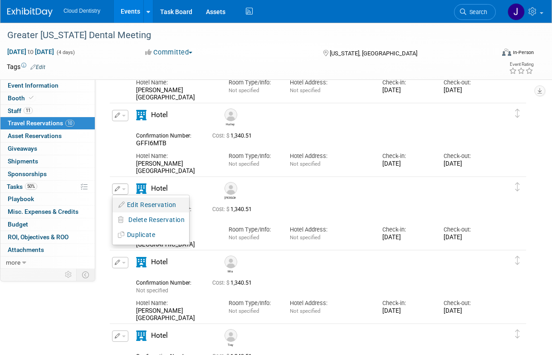
click at [131, 202] on button "Edit Reservation" at bounding box center [150, 204] width 77 height 13
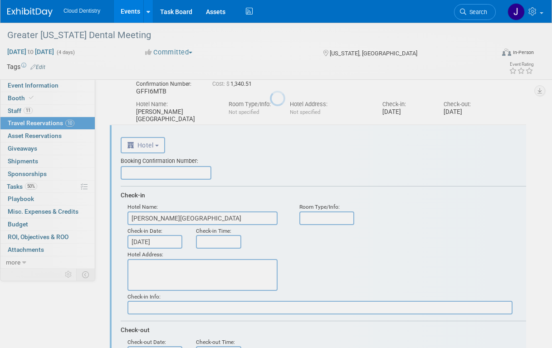
scroll to position [309, 0]
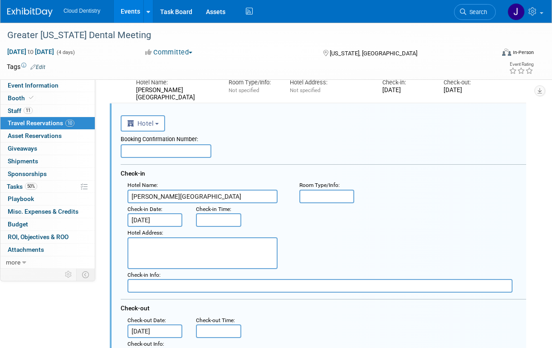
click at [161, 151] on input "text" at bounding box center [166, 151] width 91 height 14
paste input "1XY5M74Y"
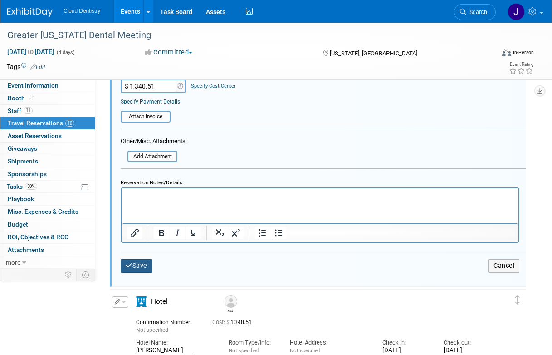
type input "1XY5M74Y"
click at [141, 270] on button "Save" at bounding box center [137, 265] width 32 height 13
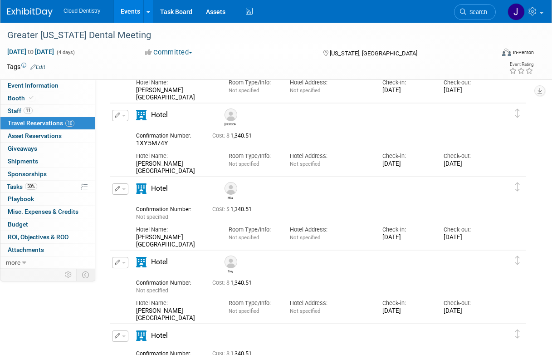
click at [118, 116] on icon "button" at bounding box center [118, 114] width 6 height 5
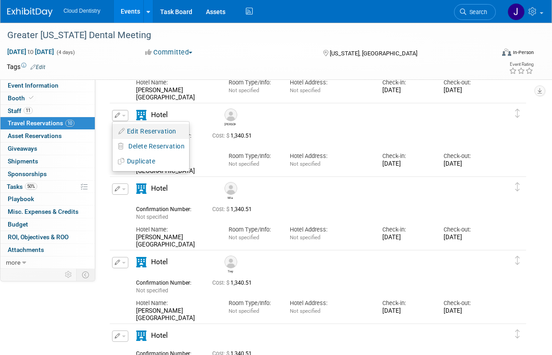
click at [123, 127] on button "Edit Reservation" at bounding box center [150, 131] width 77 height 13
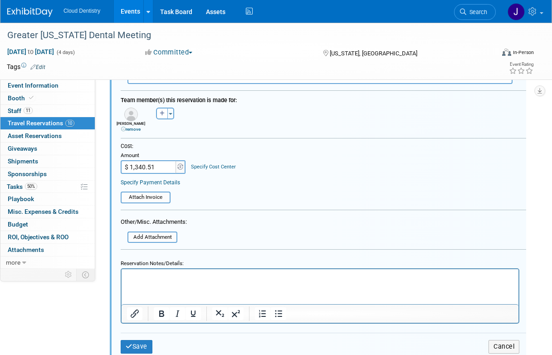
scroll to position [614, 0]
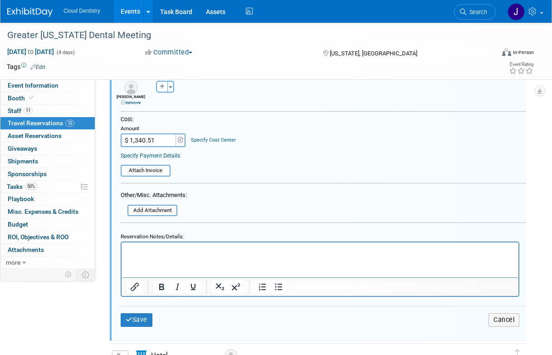
click at [173, 254] on html at bounding box center [320, 248] width 397 height 12
click at [136, 320] on button "Save" at bounding box center [137, 319] width 32 height 13
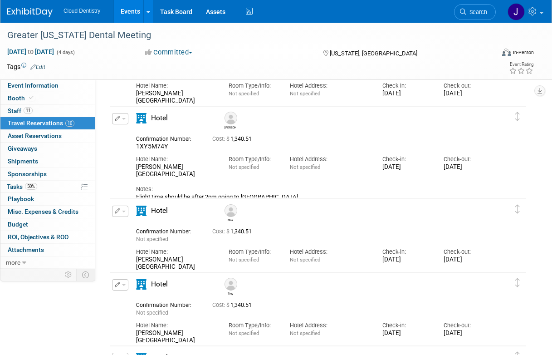
scroll to position [296, 0]
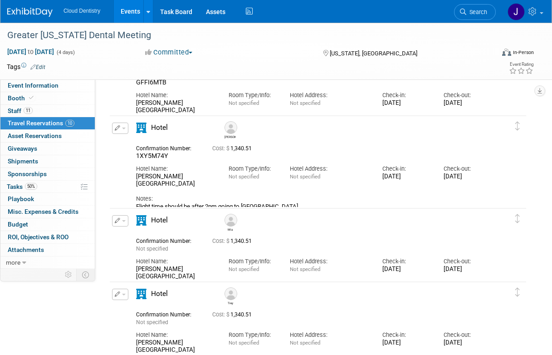
click at [120, 128] on button "button" at bounding box center [120, 127] width 16 height 11
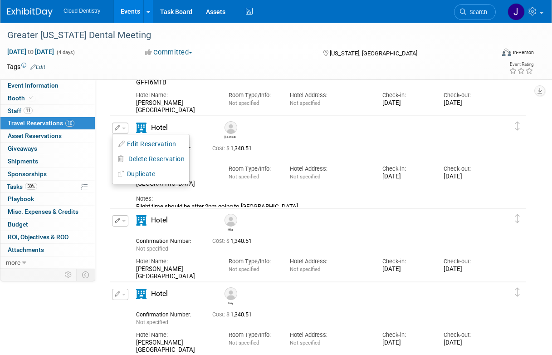
click at [173, 125] on div "Hotel" at bounding box center [174, 130] width 91 height 16
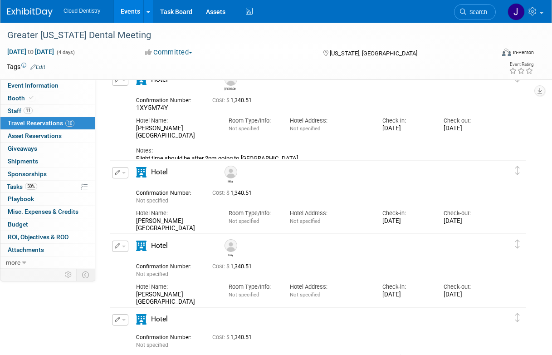
scroll to position [353, 0]
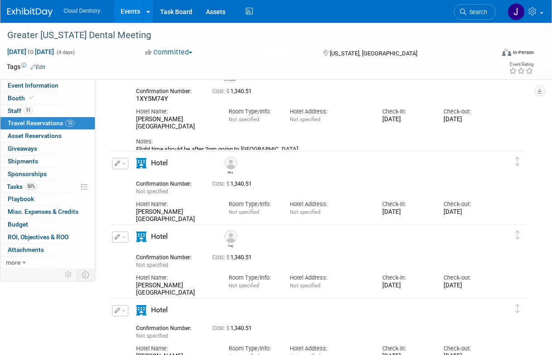
click at [120, 162] on button "button" at bounding box center [120, 163] width 16 height 11
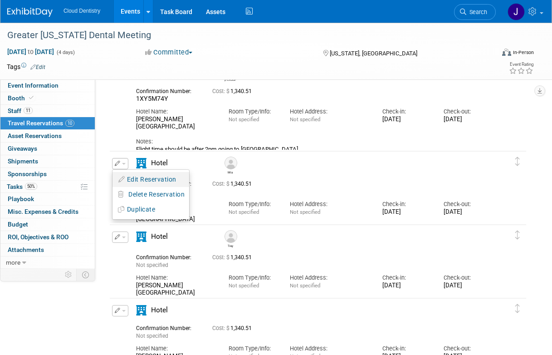
click at [135, 174] on button "Edit Reservation" at bounding box center [150, 179] width 77 height 13
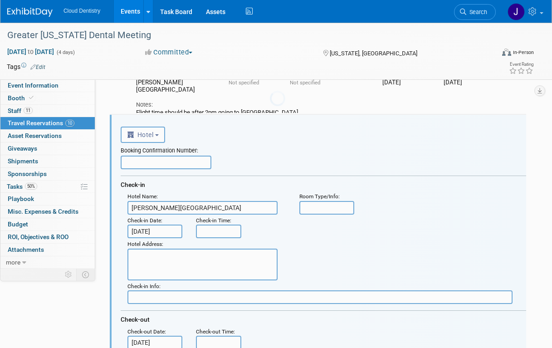
scroll to position [401, 0]
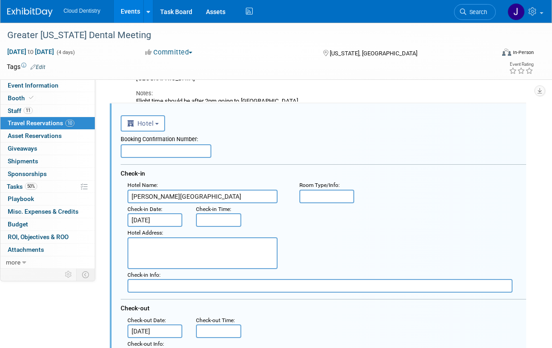
click at [155, 153] on input "text" at bounding box center [166, 151] width 91 height 14
paste input "OQ28DRFB"
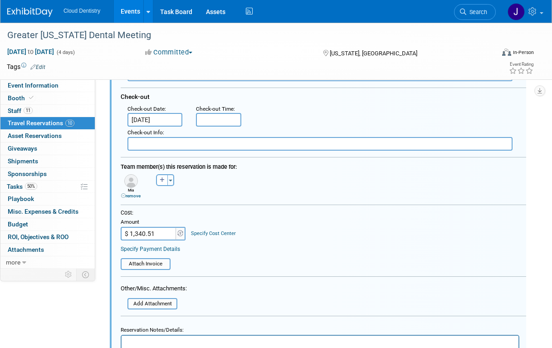
scroll to position [614, 0]
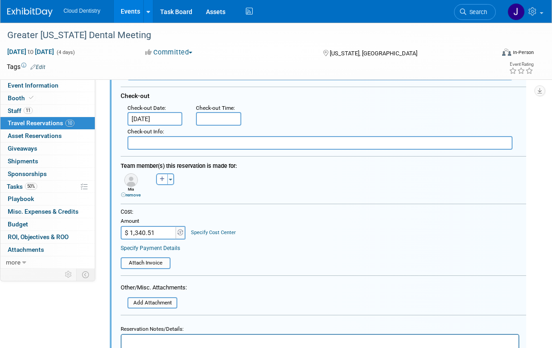
type input "OQ28DRFB"
click at [124, 195] on icon at bounding box center [123, 195] width 5 height 5
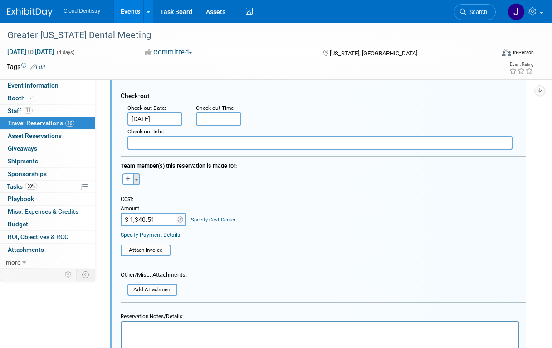
click at [133, 180] on button "Toggle Dropdown" at bounding box center [136, 179] width 7 height 12
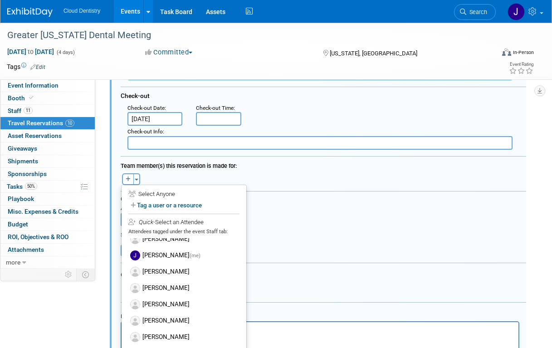
scroll to position [59, 0]
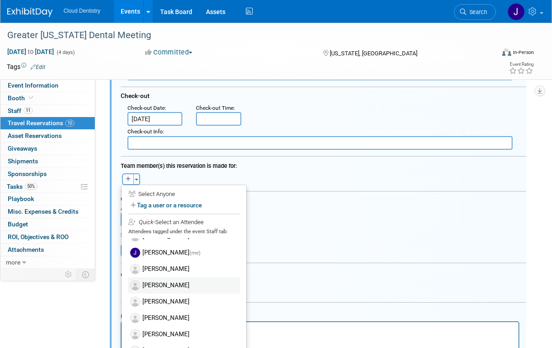
click at [157, 290] on label "[PERSON_NAME]" at bounding box center [184, 285] width 112 height 16
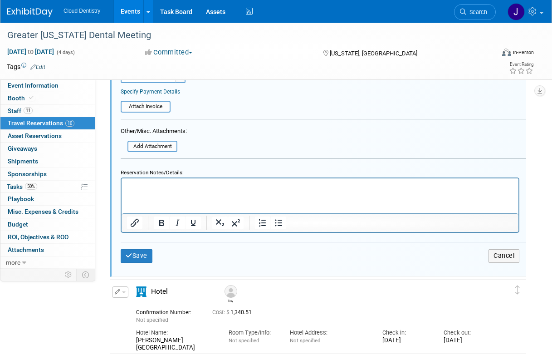
scroll to position [791, 0]
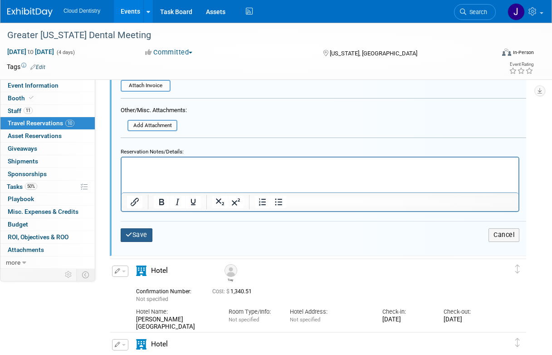
click at [146, 235] on button "Save" at bounding box center [137, 234] width 32 height 13
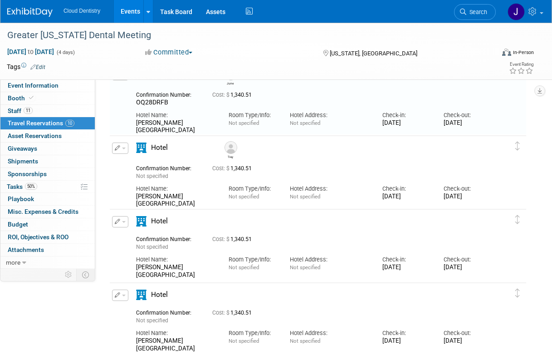
scroll to position [444, 0]
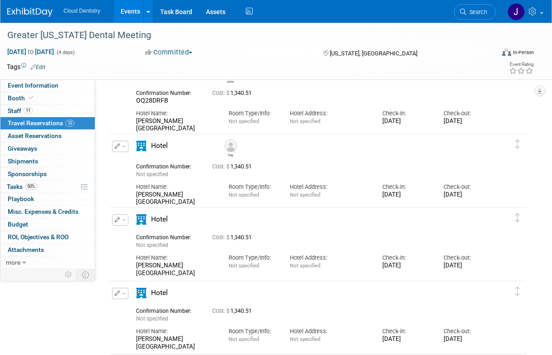
click at [119, 148] on icon "button" at bounding box center [118, 145] width 6 height 5
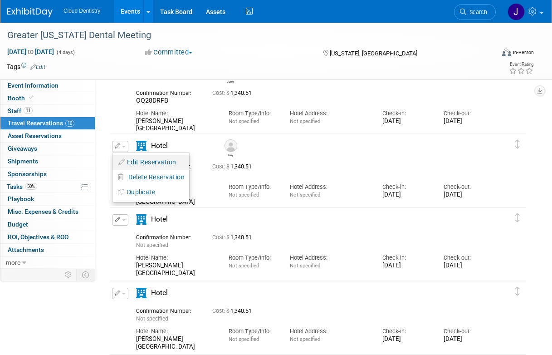
click at [134, 159] on button "Edit Reservation" at bounding box center [150, 162] width 77 height 13
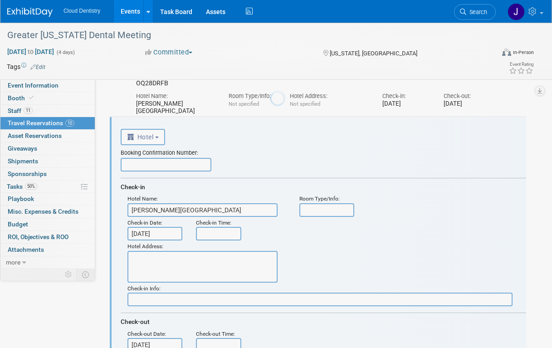
scroll to position [475, 0]
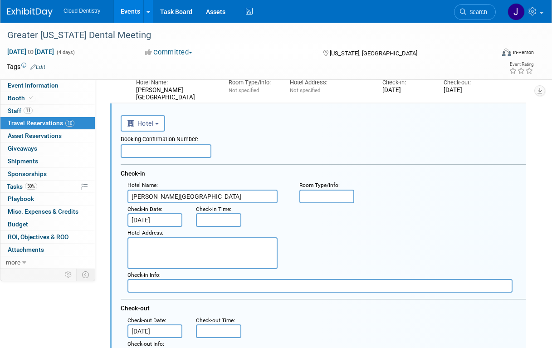
click at [192, 145] on input "text" at bounding box center [166, 151] width 91 height 14
paste input "LZM6YYG9"
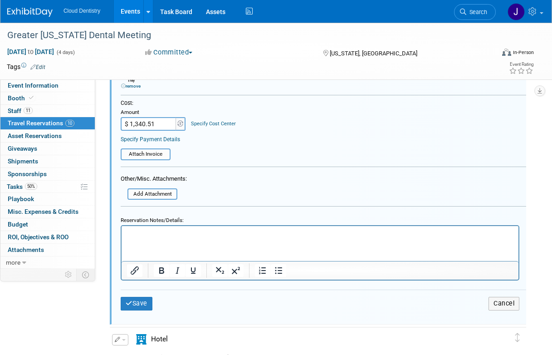
scroll to position [805, 0]
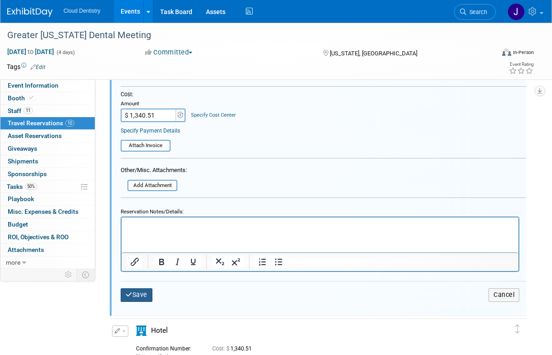
type input "LZM6YYG9"
click at [137, 298] on button "Save" at bounding box center [137, 294] width 32 height 13
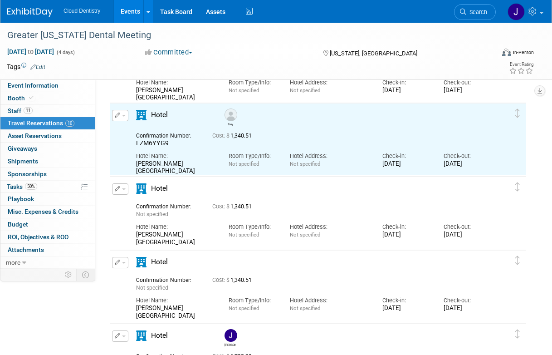
scroll to position [478, 0]
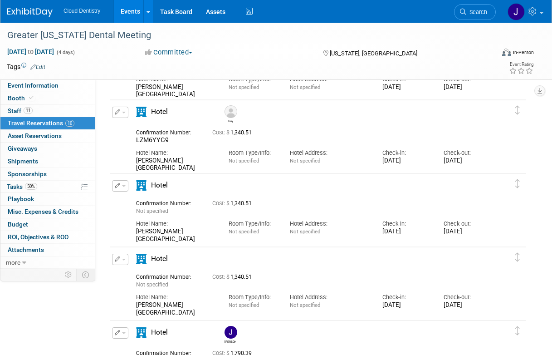
click at [126, 185] on button "button" at bounding box center [120, 185] width 16 height 11
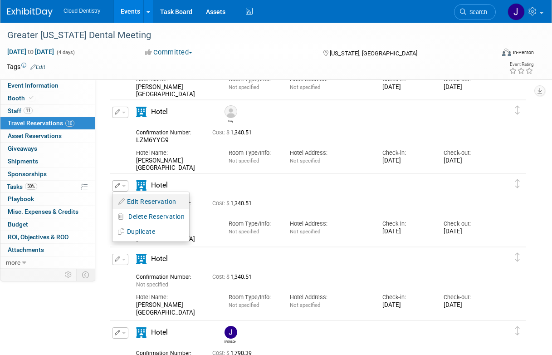
click at [132, 196] on button "Edit Reservation" at bounding box center [150, 201] width 77 height 13
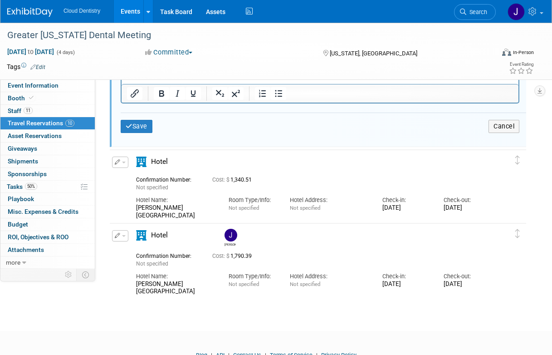
scroll to position [1073, 0]
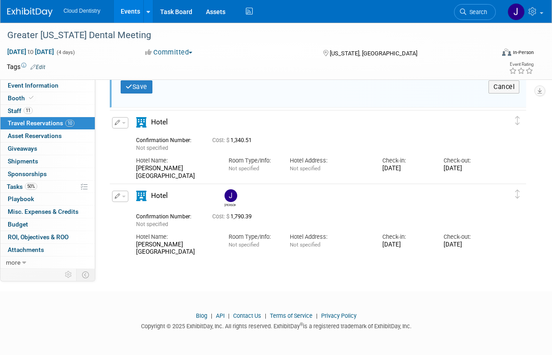
click at [192, 193] on div "Hotel" at bounding box center [174, 199] width 91 height 16
click at [122, 196] on span "button" at bounding box center [124, 196] width 4 height 2
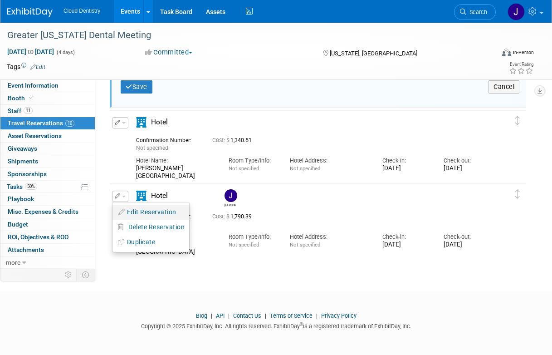
click at [137, 207] on button "Edit Reservation" at bounding box center [150, 211] width 77 height 13
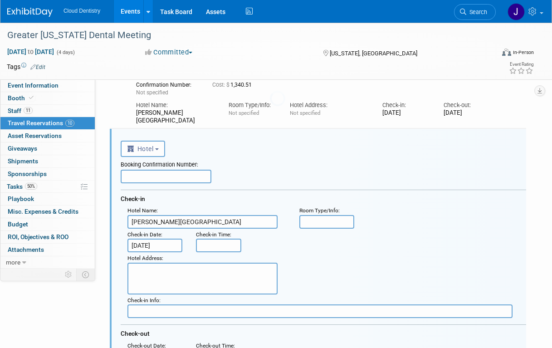
scroll to position [1154, 0]
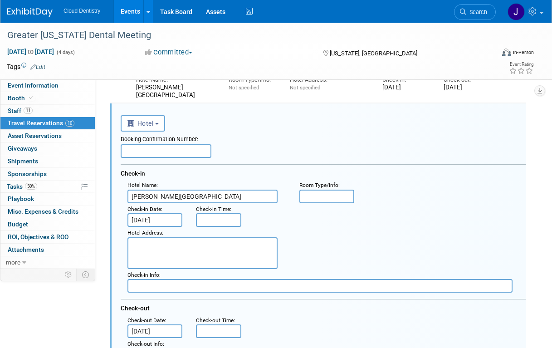
click at [175, 155] on input "text" at bounding box center [166, 151] width 91 height 14
paste input "0BEUXNNF"
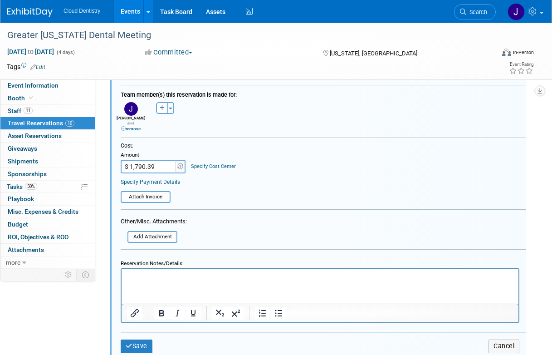
scroll to position [1456, 0]
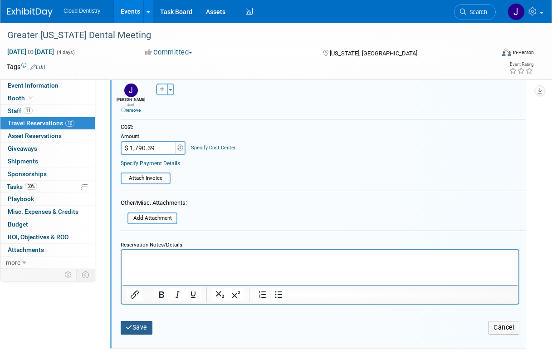
type input "0BEUXNNF"
click at [134, 321] on button "Save" at bounding box center [137, 327] width 32 height 13
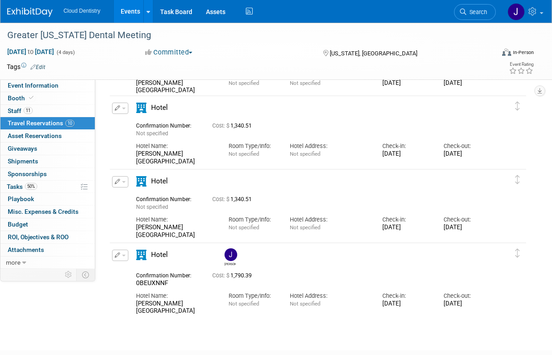
scroll to position [557, 0]
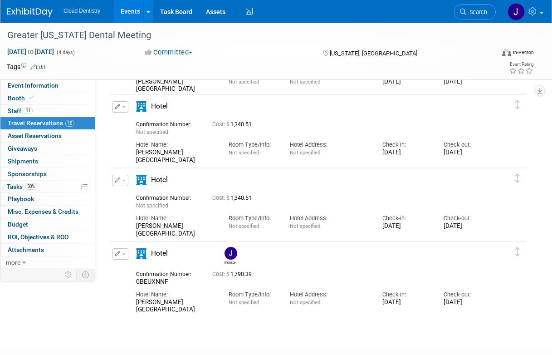
click at [137, 107] on icon at bounding box center [141, 106] width 10 height 10
click at [120, 107] on button "button" at bounding box center [120, 106] width 16 height 11
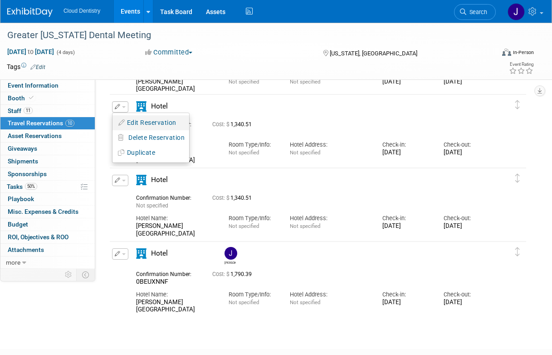
click at [171, 120] on button "Edit Reservation" at bounding box center [150, 122] width 77 height 13
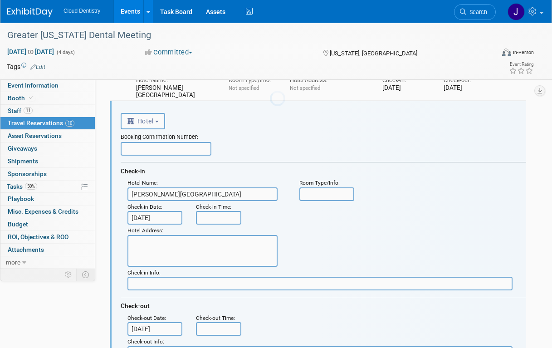
scroll to position [548, 0]
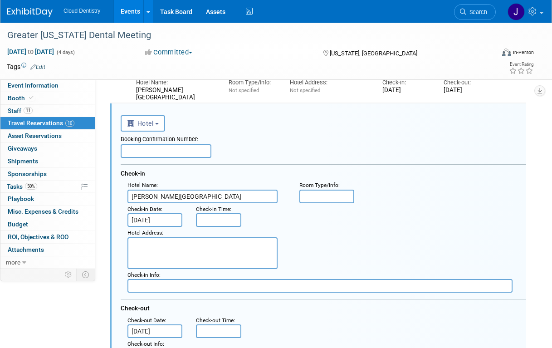
click at [185, 149] on input "text" at bounding box center [166, 151] width 91 height 14
paste input "OPT5CVWF"
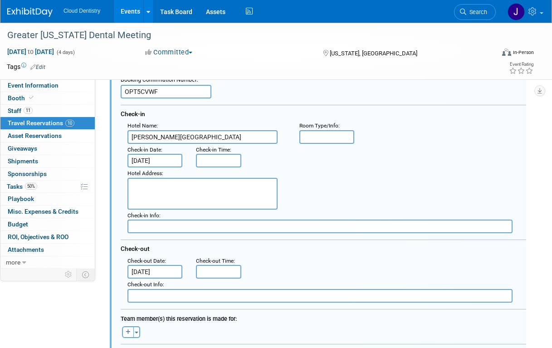
scroll to position [608, 0]
type input "OPT5CVWF"
click at [138, 328] on button "Toggle Dropdown" at bounding box center [136, 332] width 7 height 12
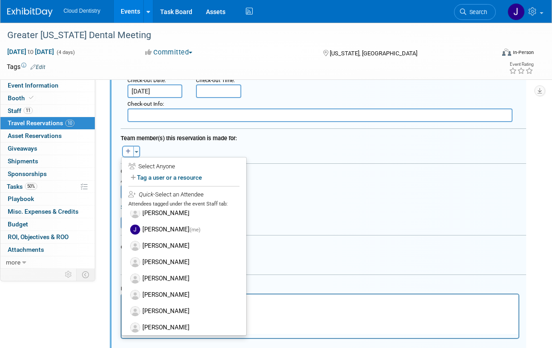
scroll to position [59, 0]
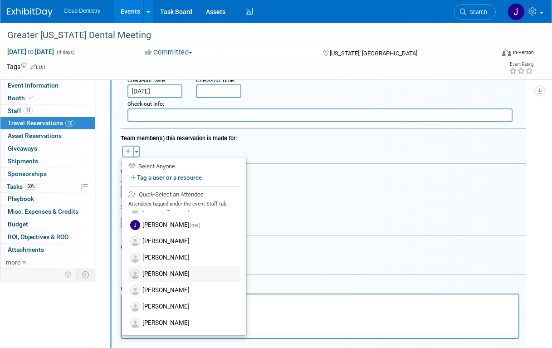
click at [171, 275] on label "[PERSON_NAME]" at bounding box center [184, 274] width 112 height 16
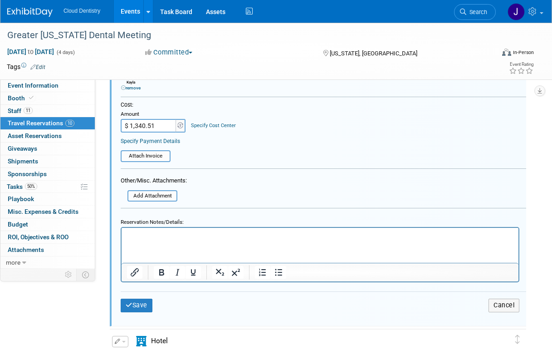
scroll to position [924, 0]
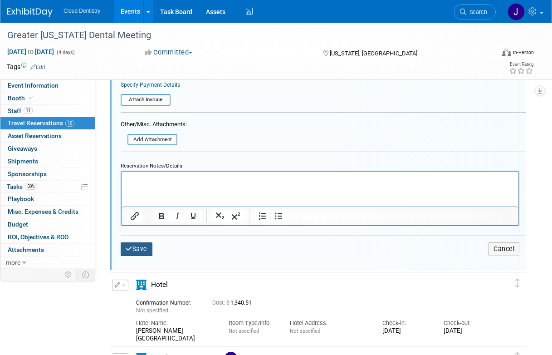
click at [139, 247] on button "Save" at bounding box center [137, 248] width 32 height 13
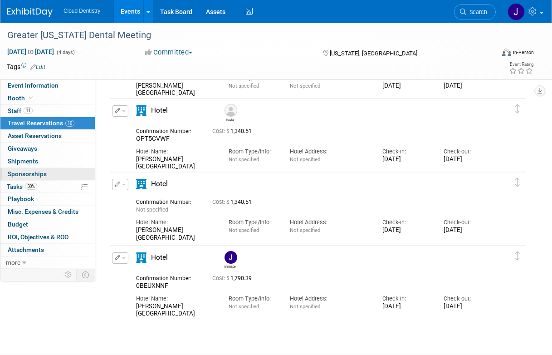
scroll to position [554, 0]
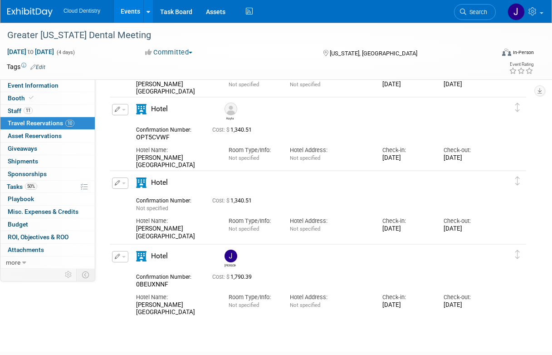
click at [120, 182] on button "button" at bounding box center [120, 182] width 16 height 11
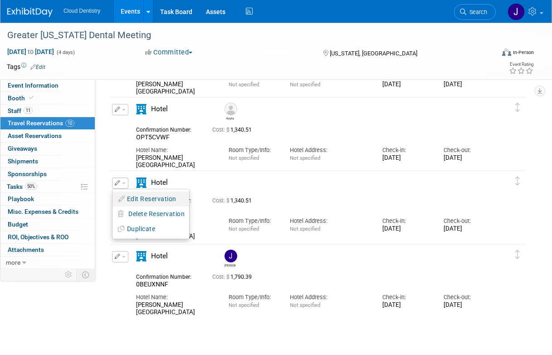
click at [137, 193] on button "Edit Reservation" at bounding box center [150, 198] width 77 height 13
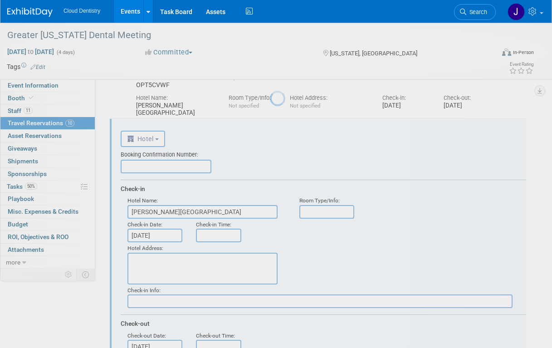
scroll to position [622, 0]
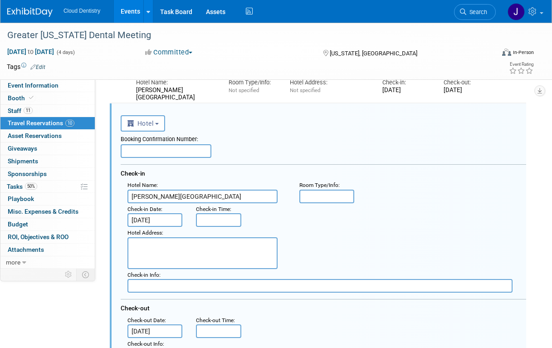
click at [174, 149] on input "text" at bounding box center [166, 151] width 91 height 14
paste input "47IE7VQB"
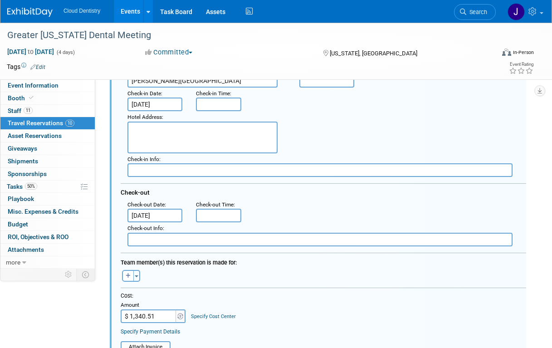
scroll to position [745, 0]
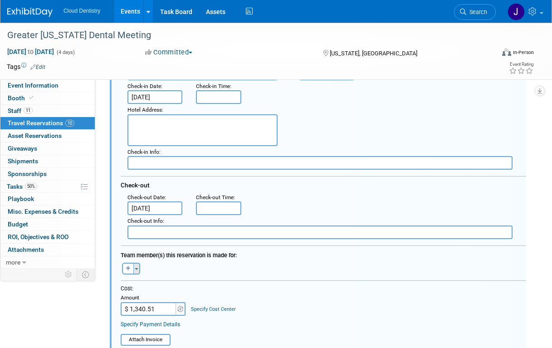
type input "47IE7VQB"
click at [138, 267] on button "Toggle Dropdown" at bounding box center [136, 269] width 7 height 12
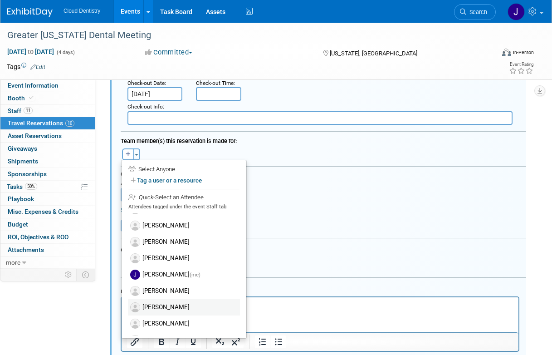
scroll to position [5, 0]
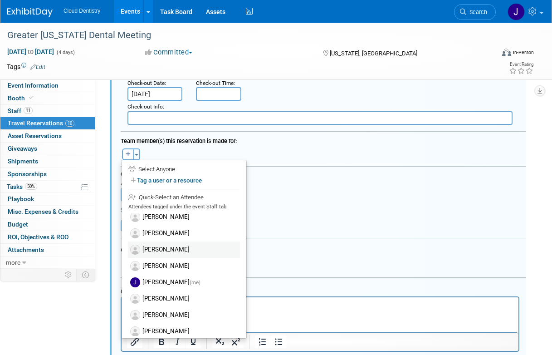
click at [168, 246] on label "[PERSON_NAME]" at bounding box center [184, 249] width 112 height 16
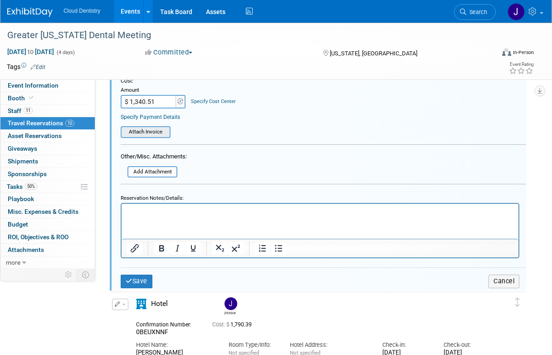
scroll to position [969, 0]
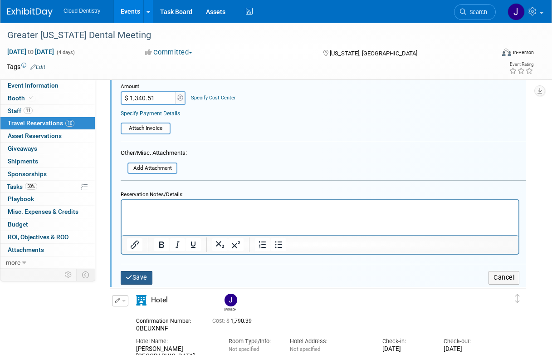
click at [147, 274] on button "Save" at bounding box center [137, 277] width 32 height 13
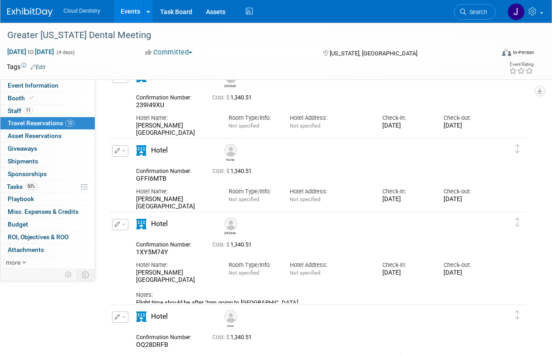
scroll to position [0, 0]
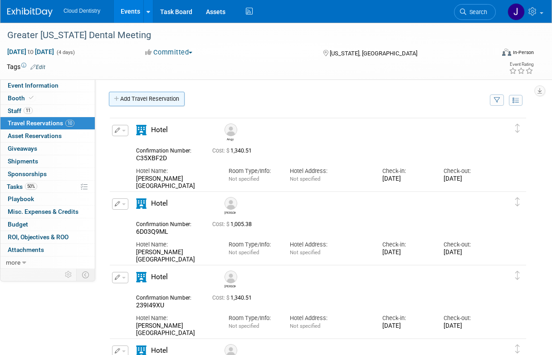
click at [122, 95] on link "Add Travel Reservation" at bounding box center [147, 99] width 76 height 15
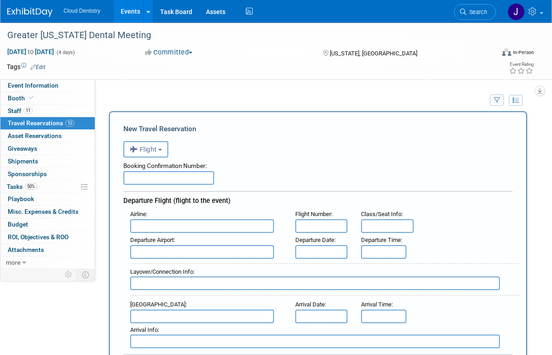
click at [160, 178] on input "text" at bounding box center [168, 178] width 91 height 14
paste input "TE6IHL23"
type input "TE6IHL23"
click at [161, 150] on b "button" at bounding box center [160, 150] width 4 height 2
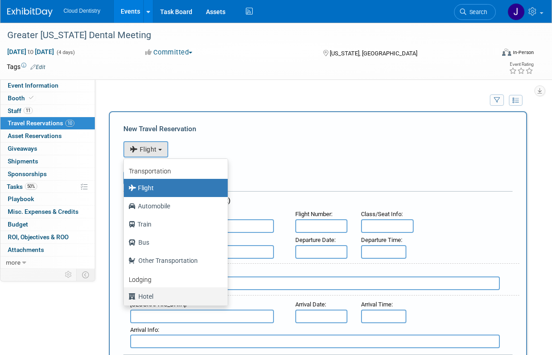
click at [151, 295] on label "Hotel" at bounding box center [173, 296] width 90 height 15
click at [125, 295] on input "Hotel" at bounding box center [122, 295] width 6 height 6
select select "6"
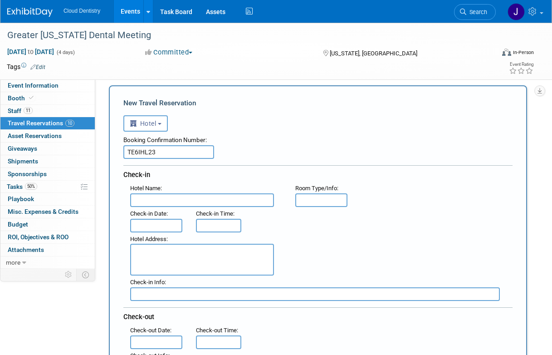
scroll to position [34, 0]
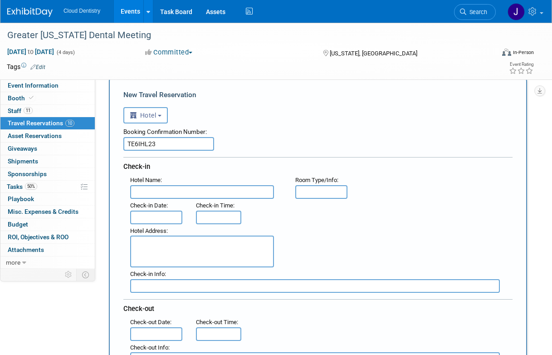
click at [198, 197] on input "text" at bounding box center [202, 192] width 144 height 14
type input "[PERSON_NAME][GEOGRAPHIC_DATA]"
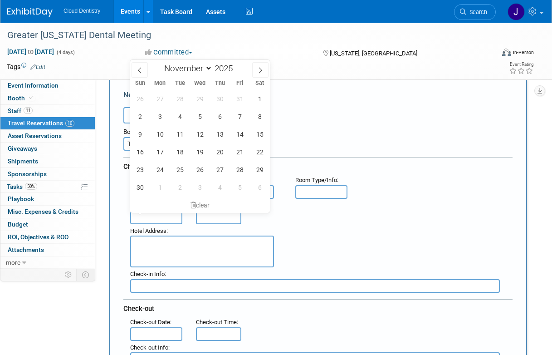
click at [150, 219] on input "text" at bounding box center [156, 217] width 52 height 14
click at [258, 171] on span "29" at bounding box center [260, 170] width 18 height 18
type input "[DATE]"
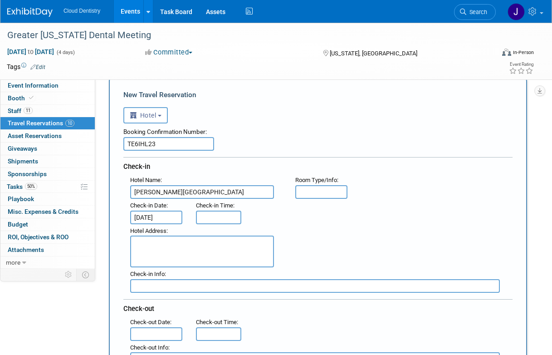
type input "3:00 PM"
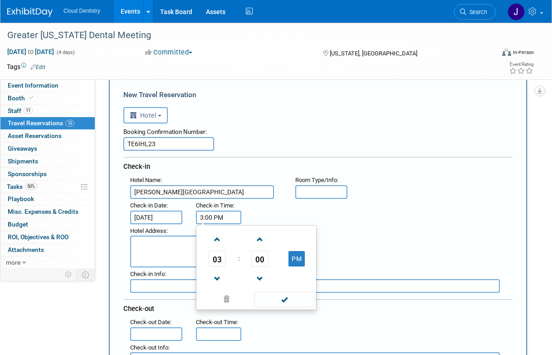
click at [228, 216] on input "3:00 PM" at bounding box center [218, 217] width 45 height 14
click at [245, 212] on div "Check-in Time : 3:00 PM 03 : 00 PM 12 01 02 03 04 05 06 07 08 09 10 11 00 05 10…" at bounding box center [217, 211] width 57 height 25
drag, startPoint x: 229, startPoint y: 218, endPoint x: 183, endPoint y: 217, distance: 46.3
click at [183, 217] on div ": Check-in Date : [DATE] Check-in Time : 3:00 PM 03 : 00 PM 12 01 02 03 04 05 0…" at bounding box center [321, 211] width 396 height 25
click at [161, 246] on textarea at bounding box center [202, 251] width 144 height 32
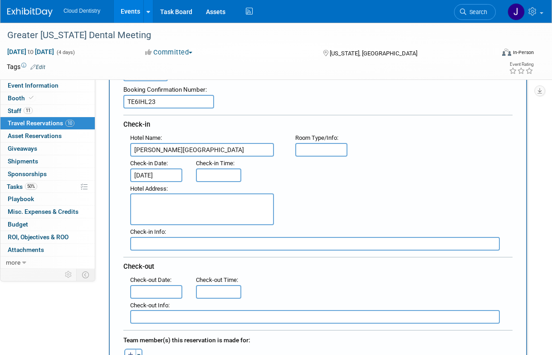
scroll to position [79, 0]
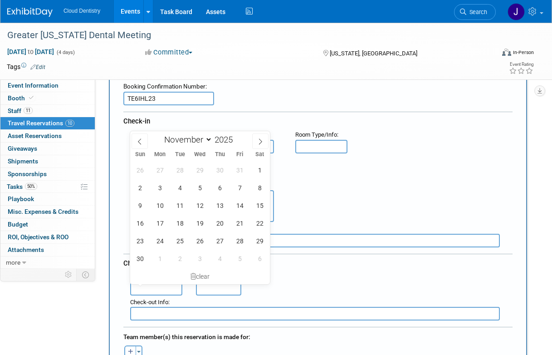
click at [160, 288] on input "text" at bounding box center [156, 289] width 52 height 14
click at [201, 259] on span "3" at bounding box center [200, 258] width 18 height 18
type input "[DATE]"
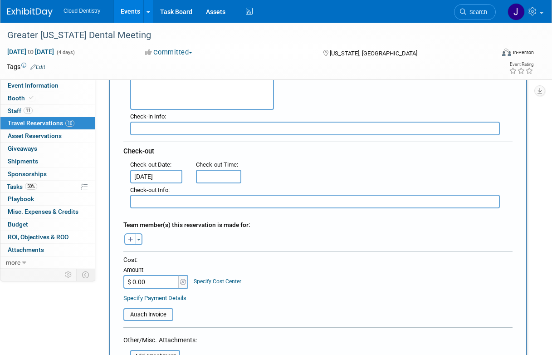
scroll to position [196, 0]
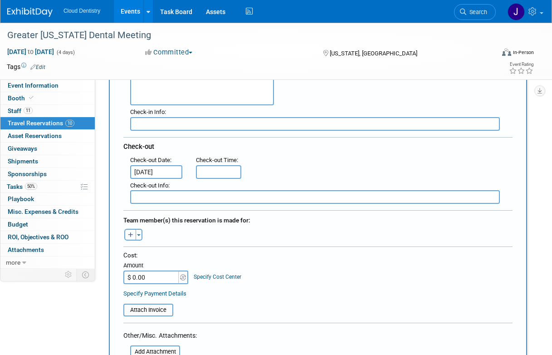
click at [133, 232] on button "button" at bounding box center [130, 235] width 12 height 12
select select
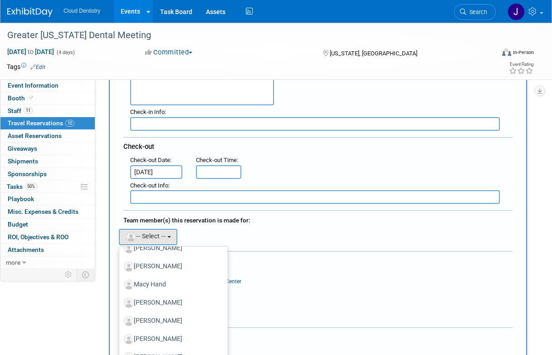
scroll to position [447, 0]
click at [151, 298] on label "[PERSON_NAME]" at bounding box center [171, 302] width 95 height 15
click at [121, 298] on input "[PERSON_NAME]" at bounding box center [118, 301] width 6 height 6
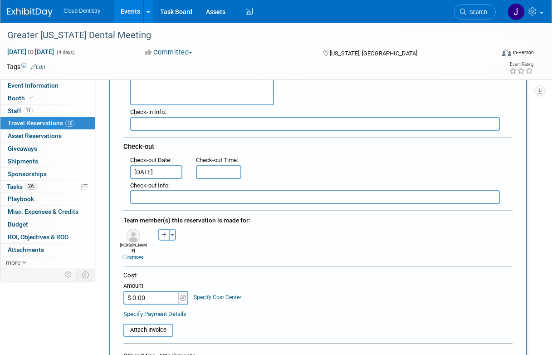
scroll to position [233, 0]
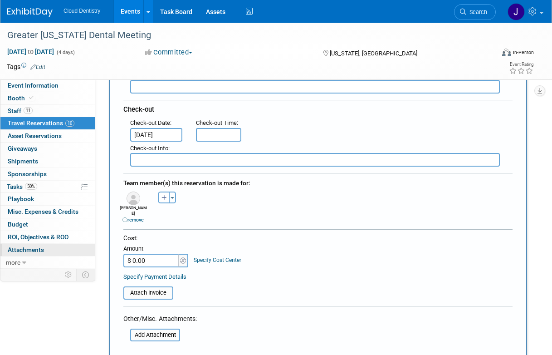
drag, startPoint x: 156, startPoint y: 254, endPoint x: 78, endPoint y: 249, distance: 77.8
click at [157, 254] on input "$ 0.00" at bounding box center [151, 261] width 57 height 14
drag, startPoint x: 156, startPoint y: 254, endPoint x: 131, endPoint y: 254, distance: 25.4
click at [132, 254] on input "$ 0.00" at bounding box center [151, 261] width 57 height 14
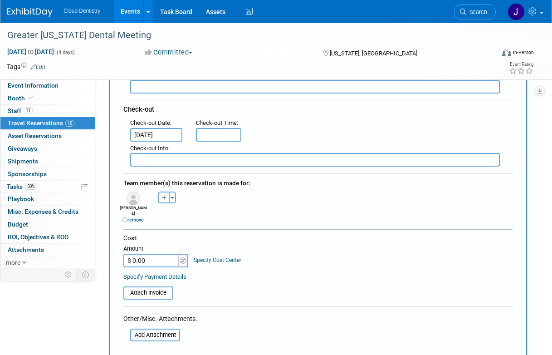
click at [163, 254] on input "$ 0.00" at bounding box center [151, 261] width 57 height 14
drag, startPoint x: 155, startPoint y: 255, endPoint x: 112, endPoint y: 254, distance: 42.6
click at [112, 254] on div "New Travel Reservation <i class="fas fa-plane" style="padding: 6px 4px 6px 1px;…" at bounding box center [318, 171] width 418 height 587
type input "$ 1,340.51"
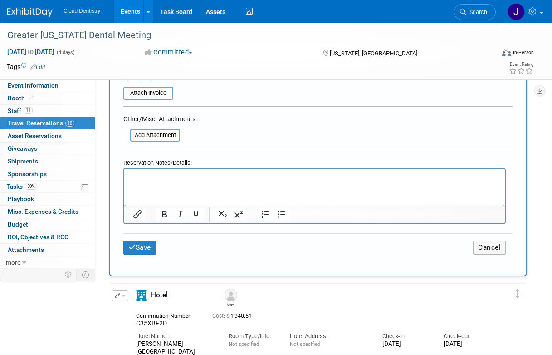
scroll to position [436, 0]
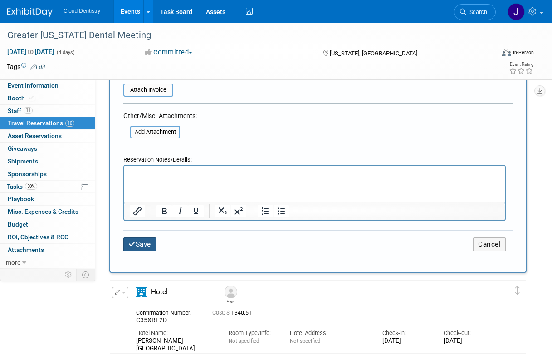
click at [149, 240] on button "Save" at bounding box center [139, 244] width 33 height 14
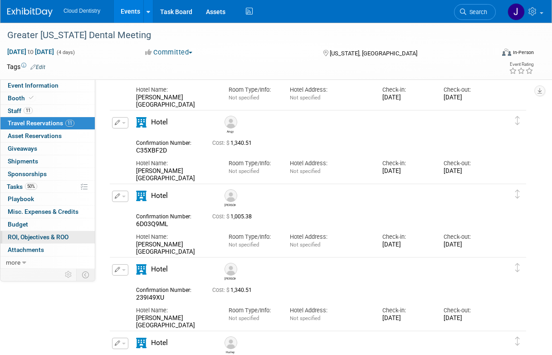
scroll to position [0, 0]
